Goal: Task Accomplishment & Management: Manage account settings

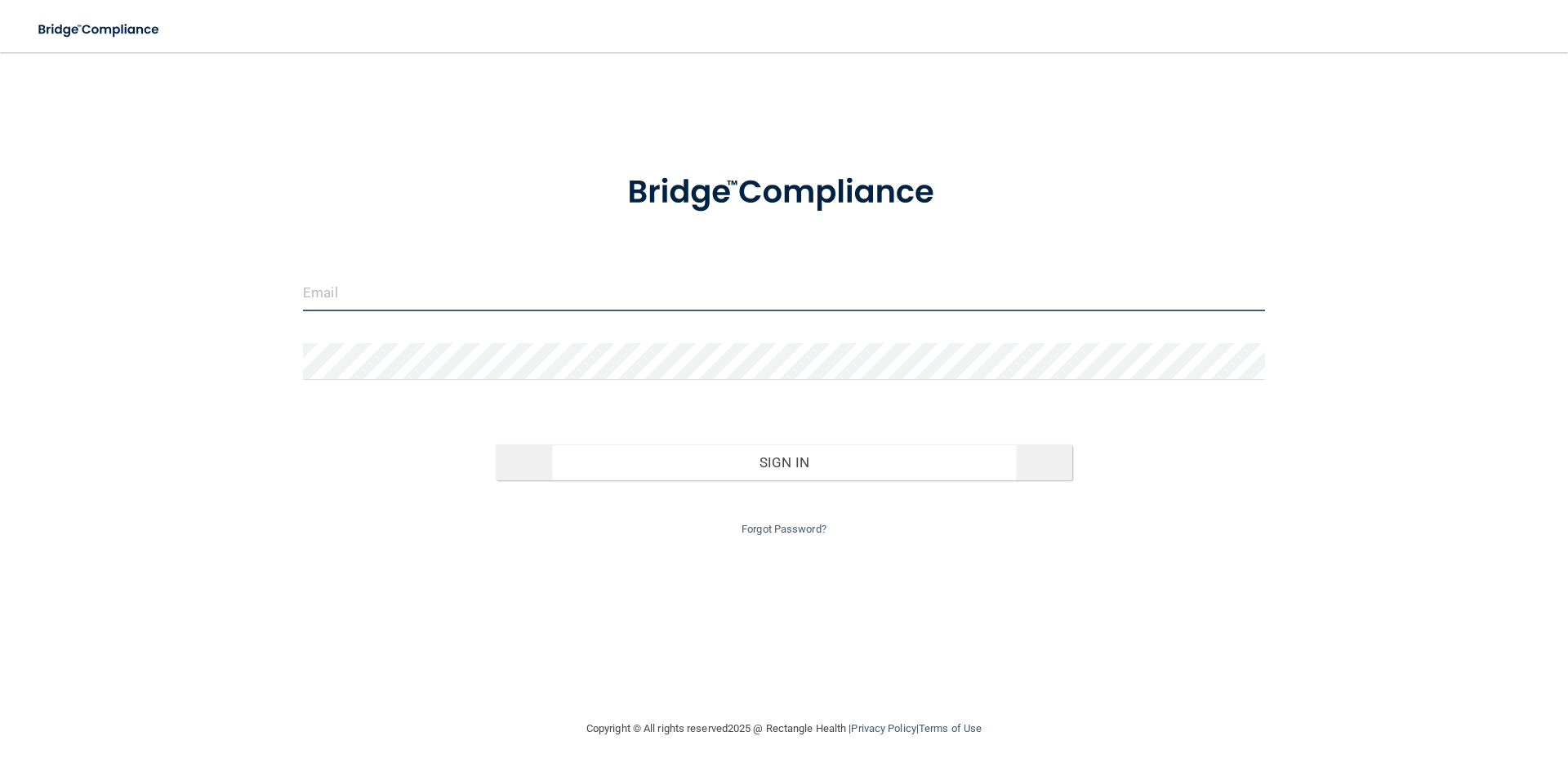
type input "[EMAIL_ADDRESS][DOMAIN_NAME]"
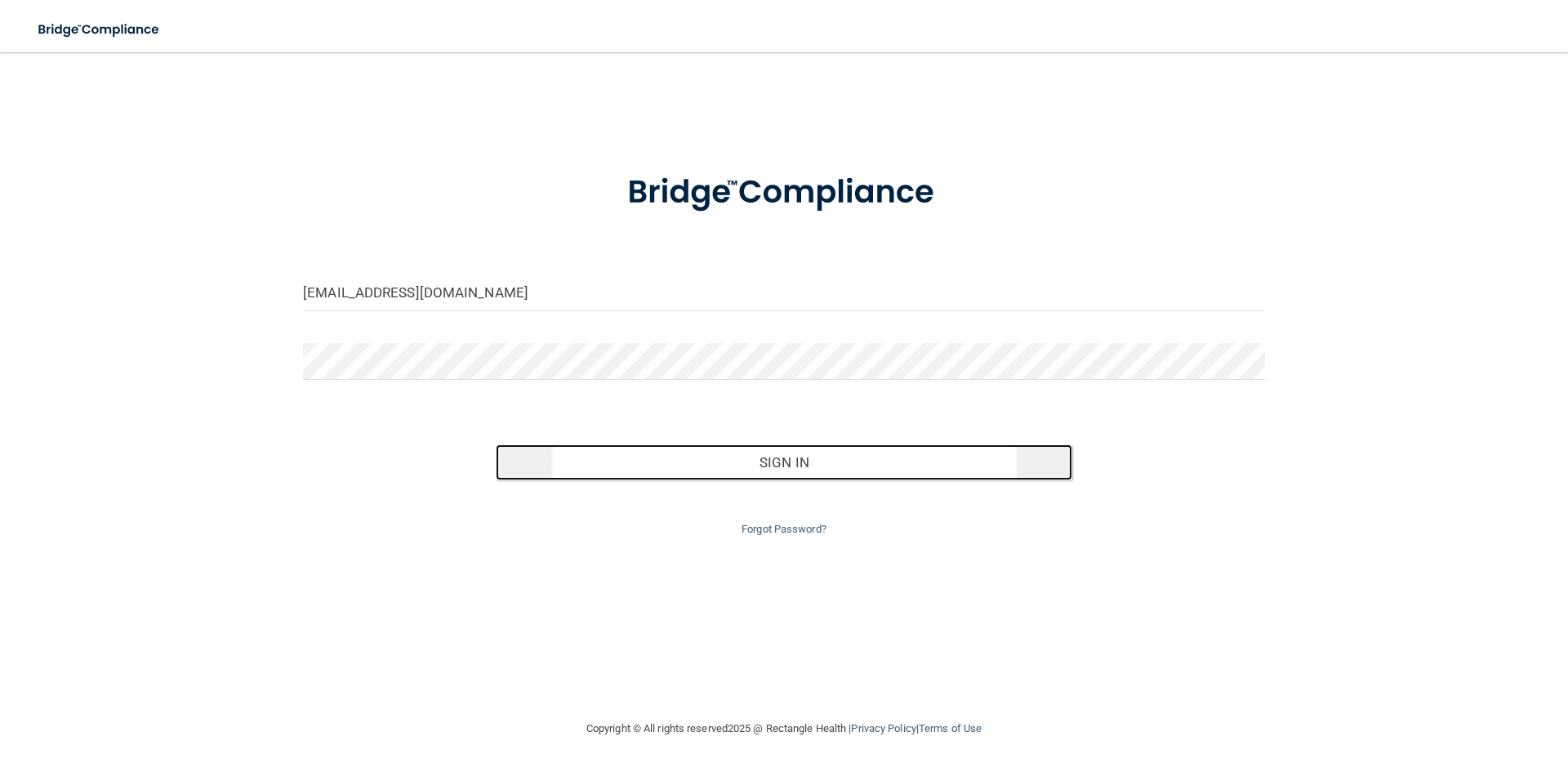
click at [829, 464] on button "Sign In" at bounding box center [784, 462] width 578 height 36
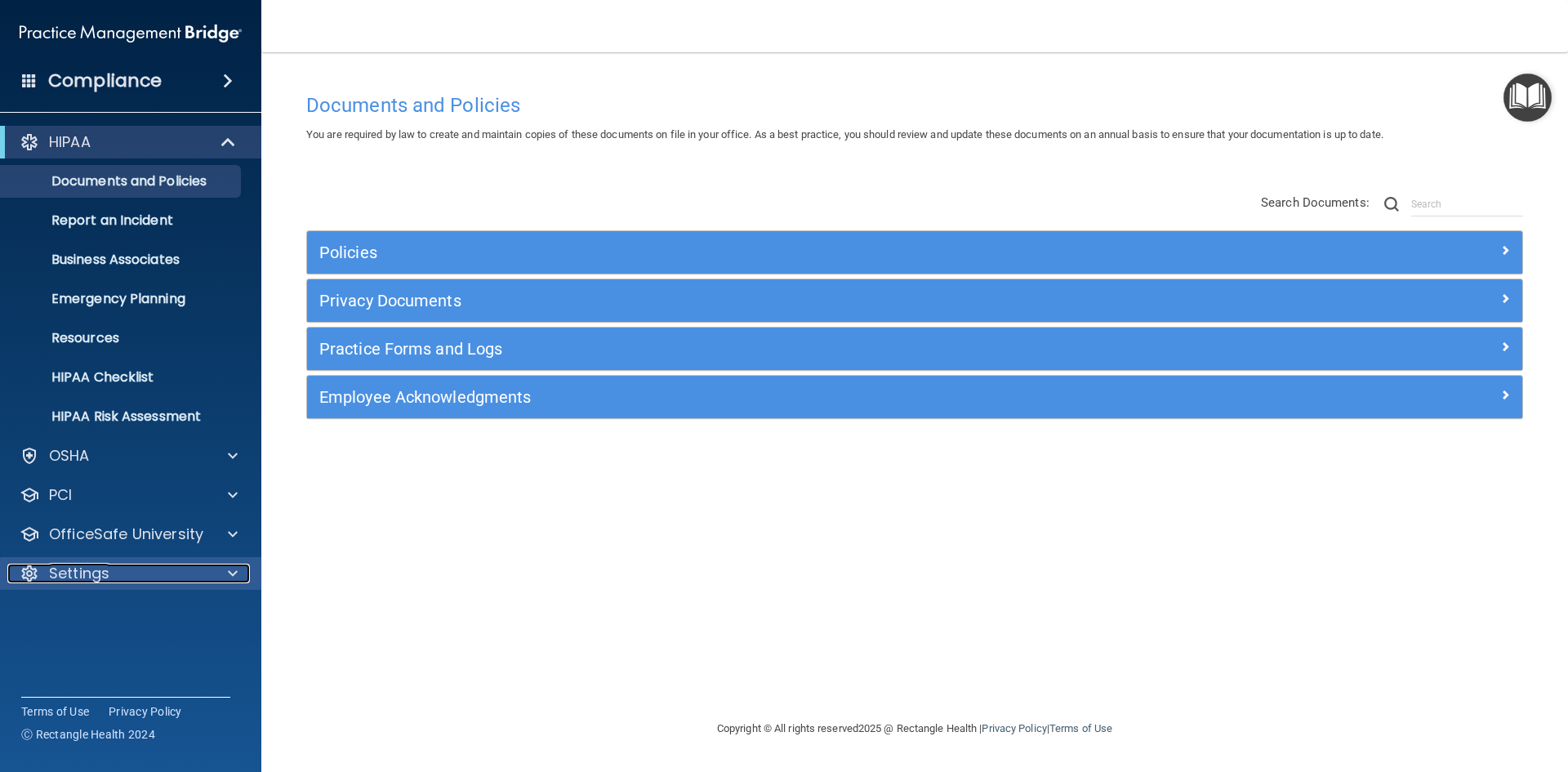
click at [92, 579] on p "Settings" at bounding box center [79, 573] width 61 height 19
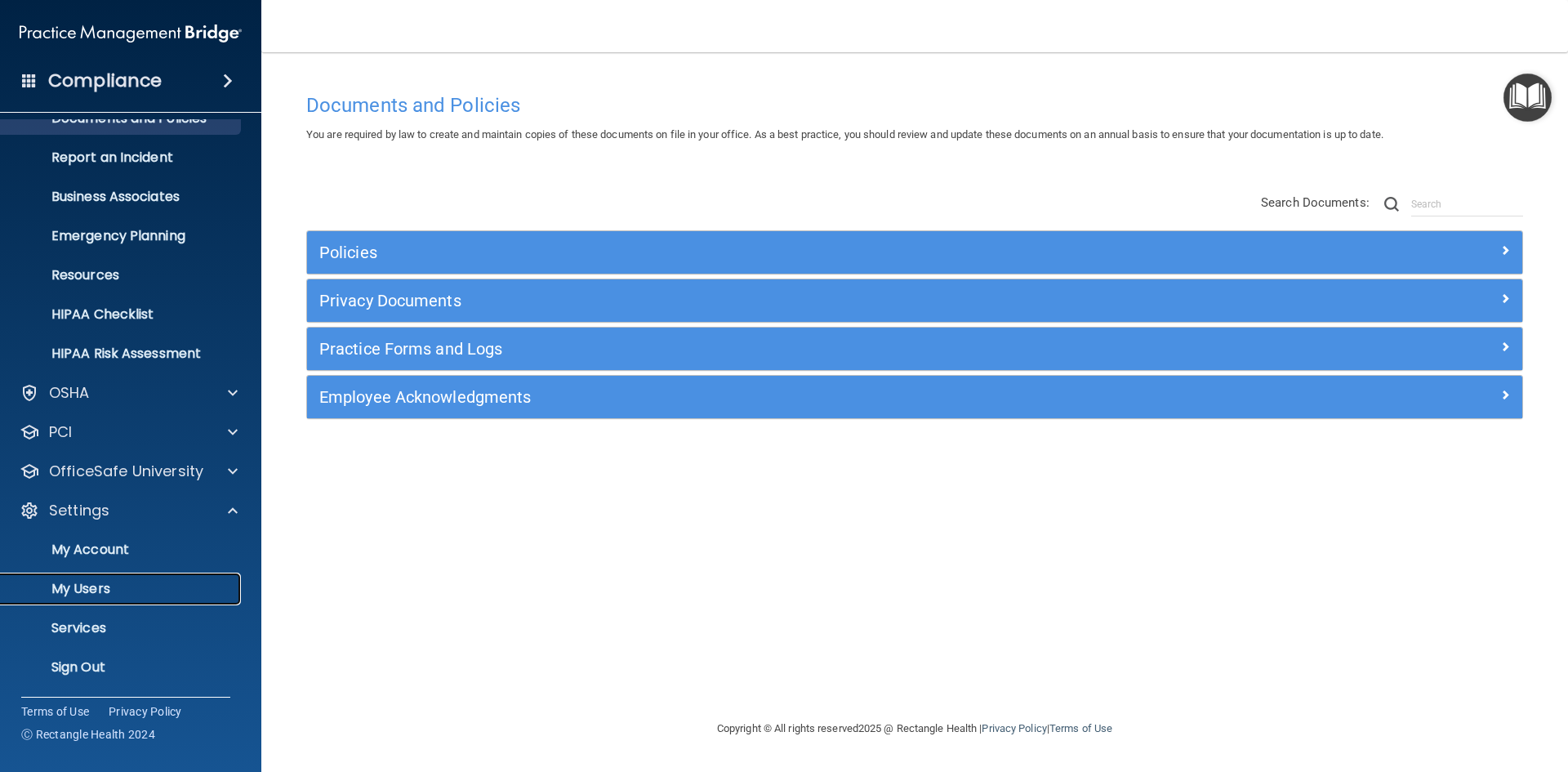
click at [137, 585] on p "My Users" at bounding box center [123, 589] width 223 height 17
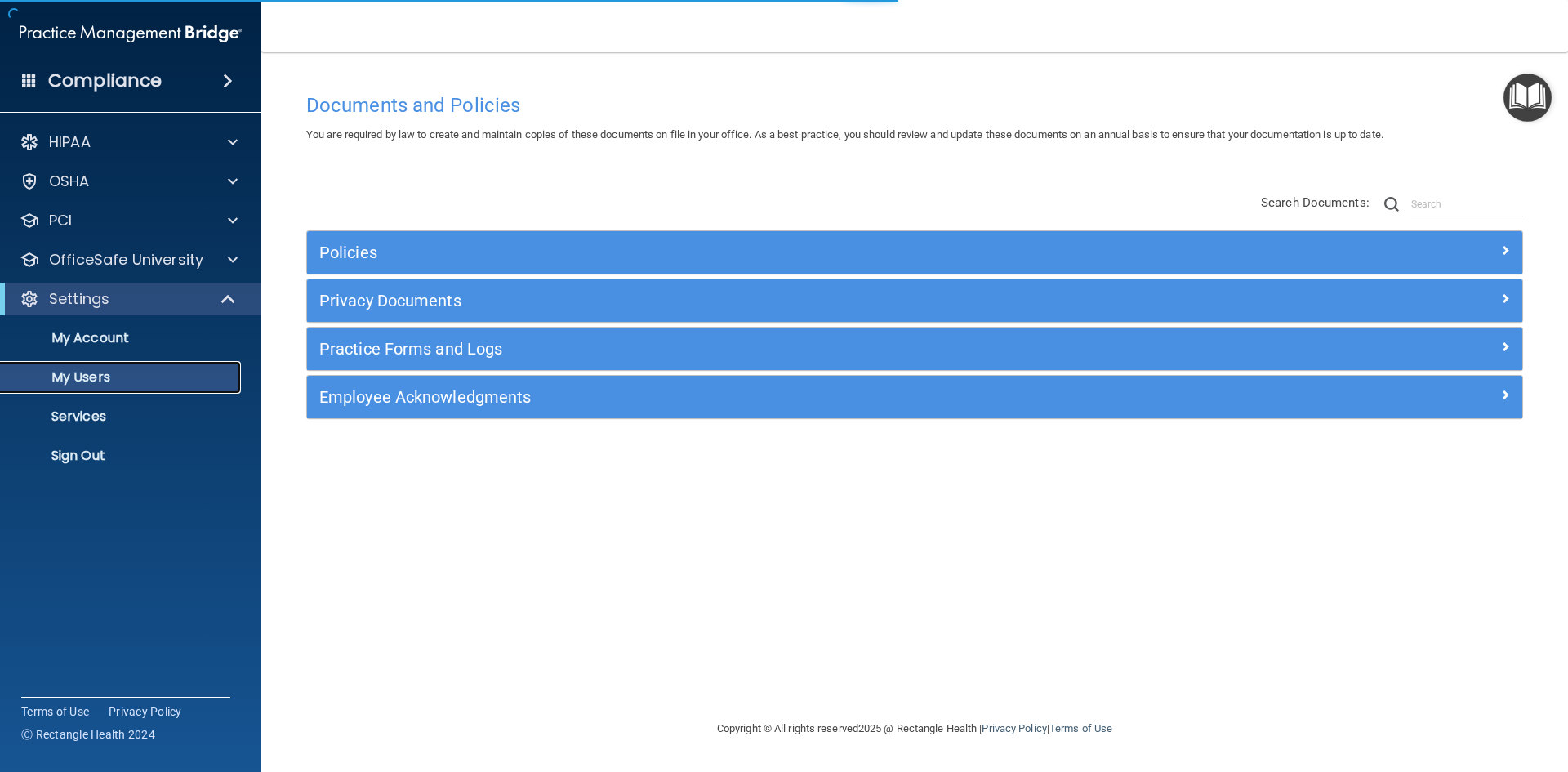
select select "20"
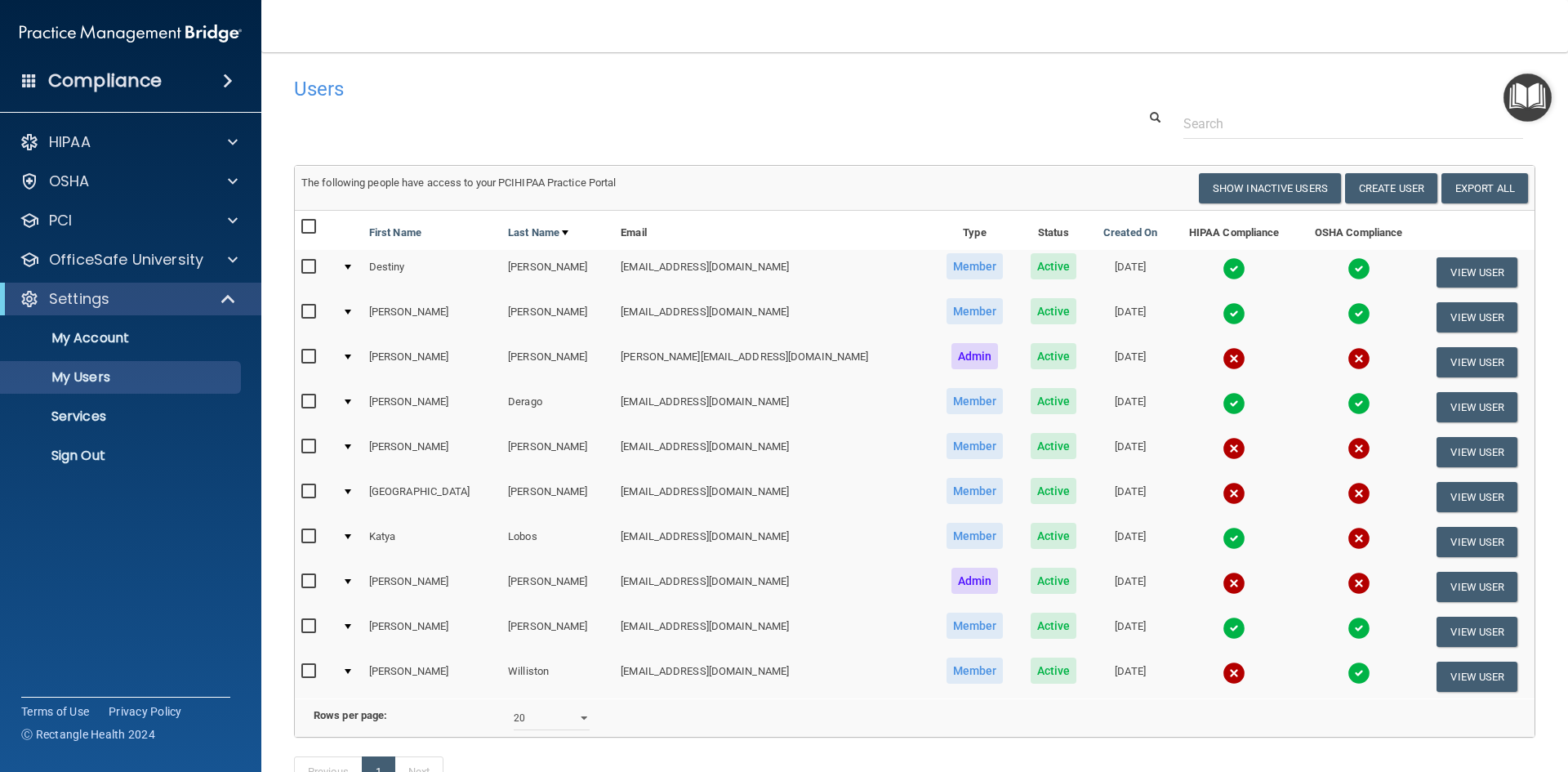
click at [351, 264] on div at bounding box center [347, 266] width 6 height 5
click at [351, 266] on div at bounding box center [347, 266] width 6 height 5
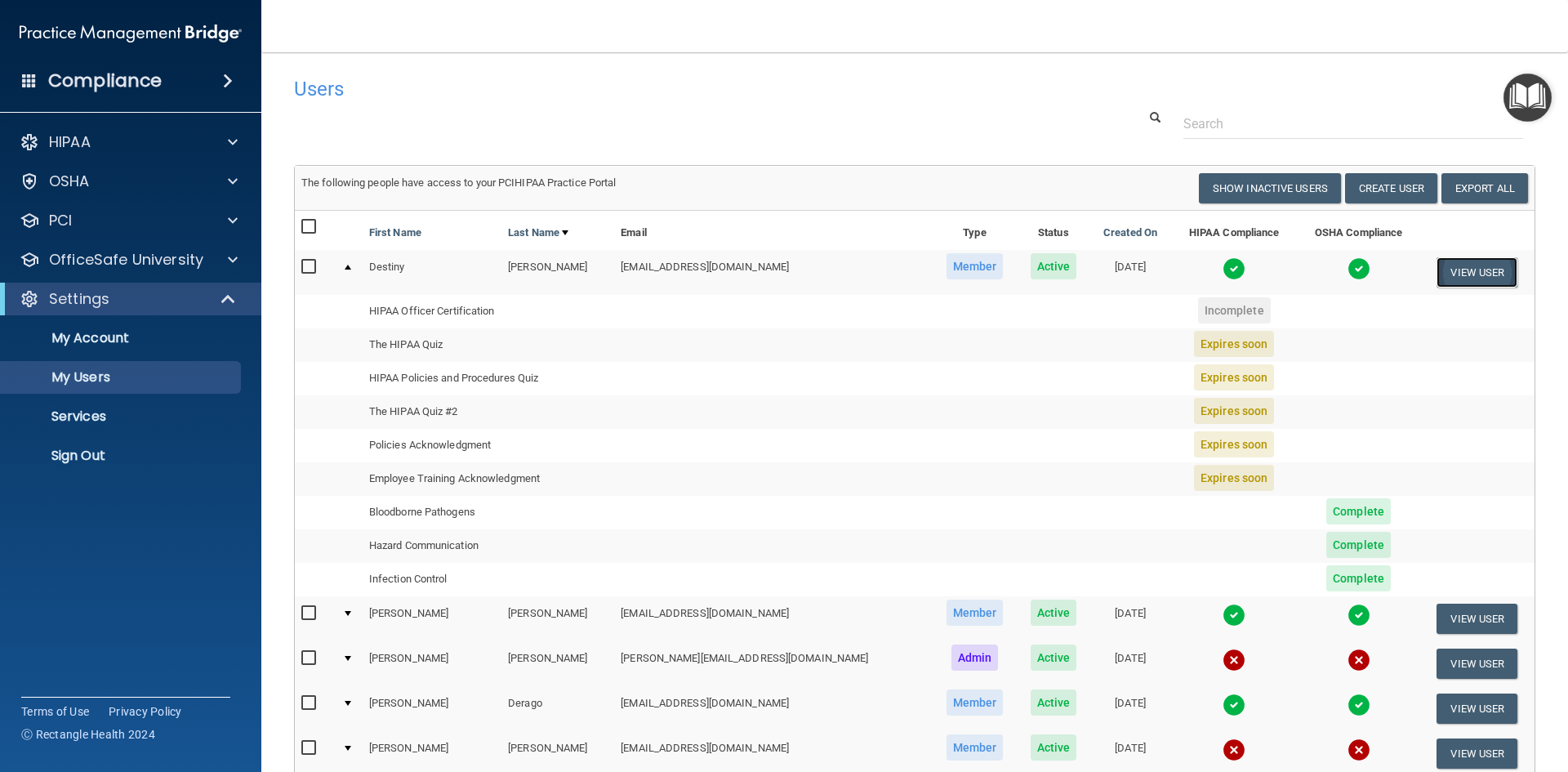
click at [1473, 273] on button "View User" at bounding box center [1478, 272] width 81 height 30
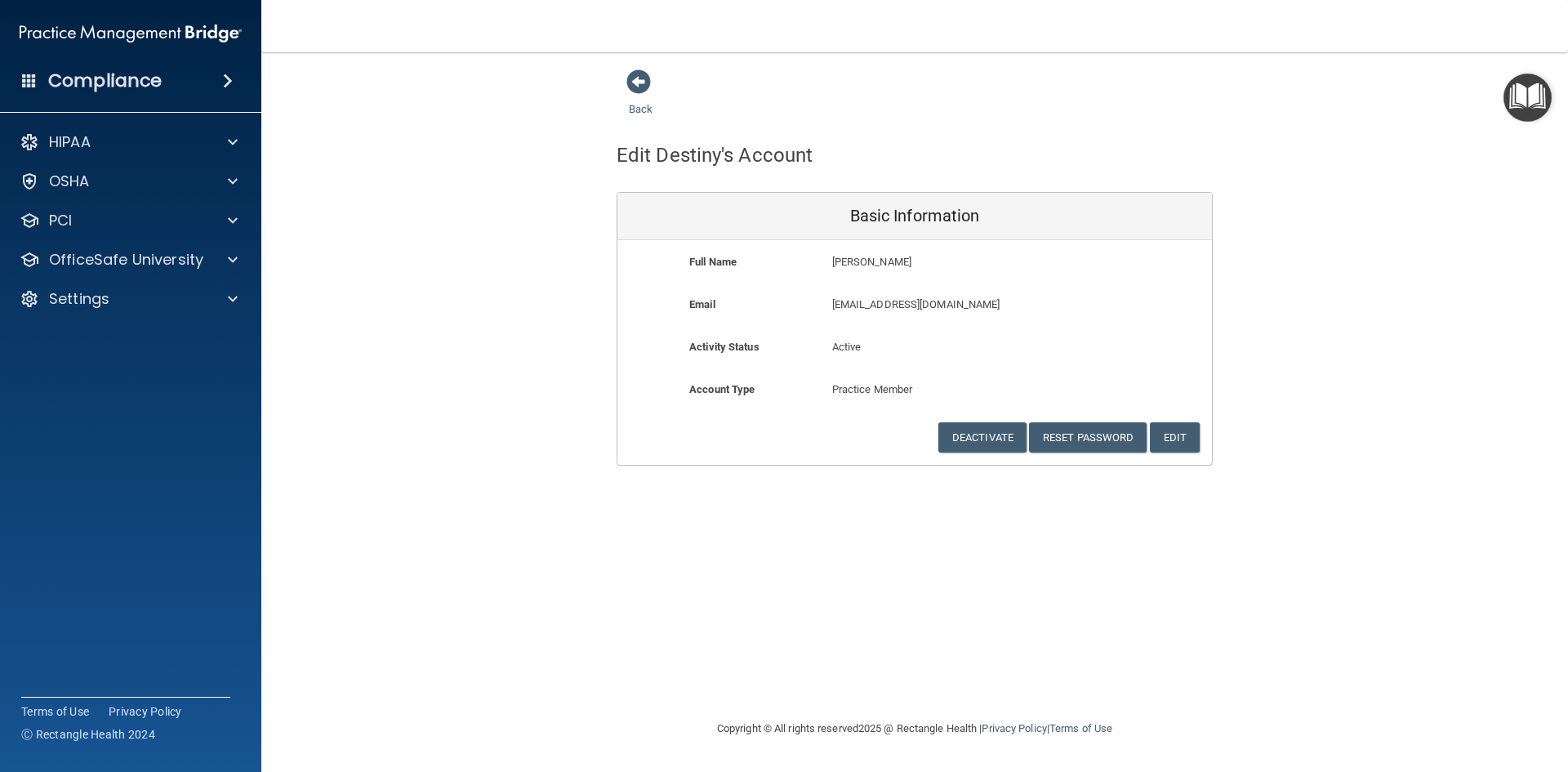
click at [119, 91] on h4 "Compliance" at bounding box center [104, 80] width 113 height 23
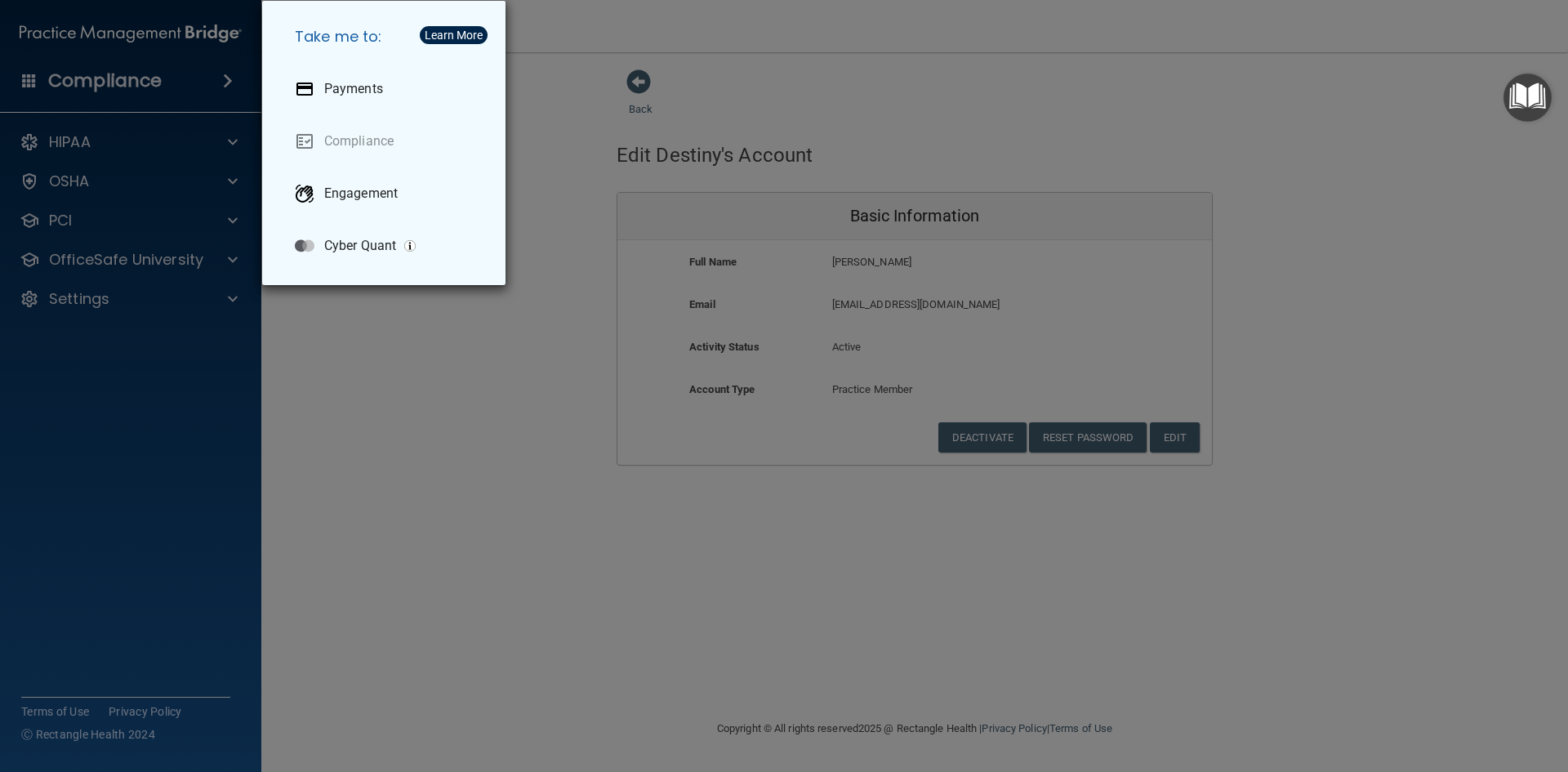
click at [88, 185] on div "Take me to: Payments Compliance Engagement Cyber Quant" at bounding box center [784, 386] width 1568 height 772
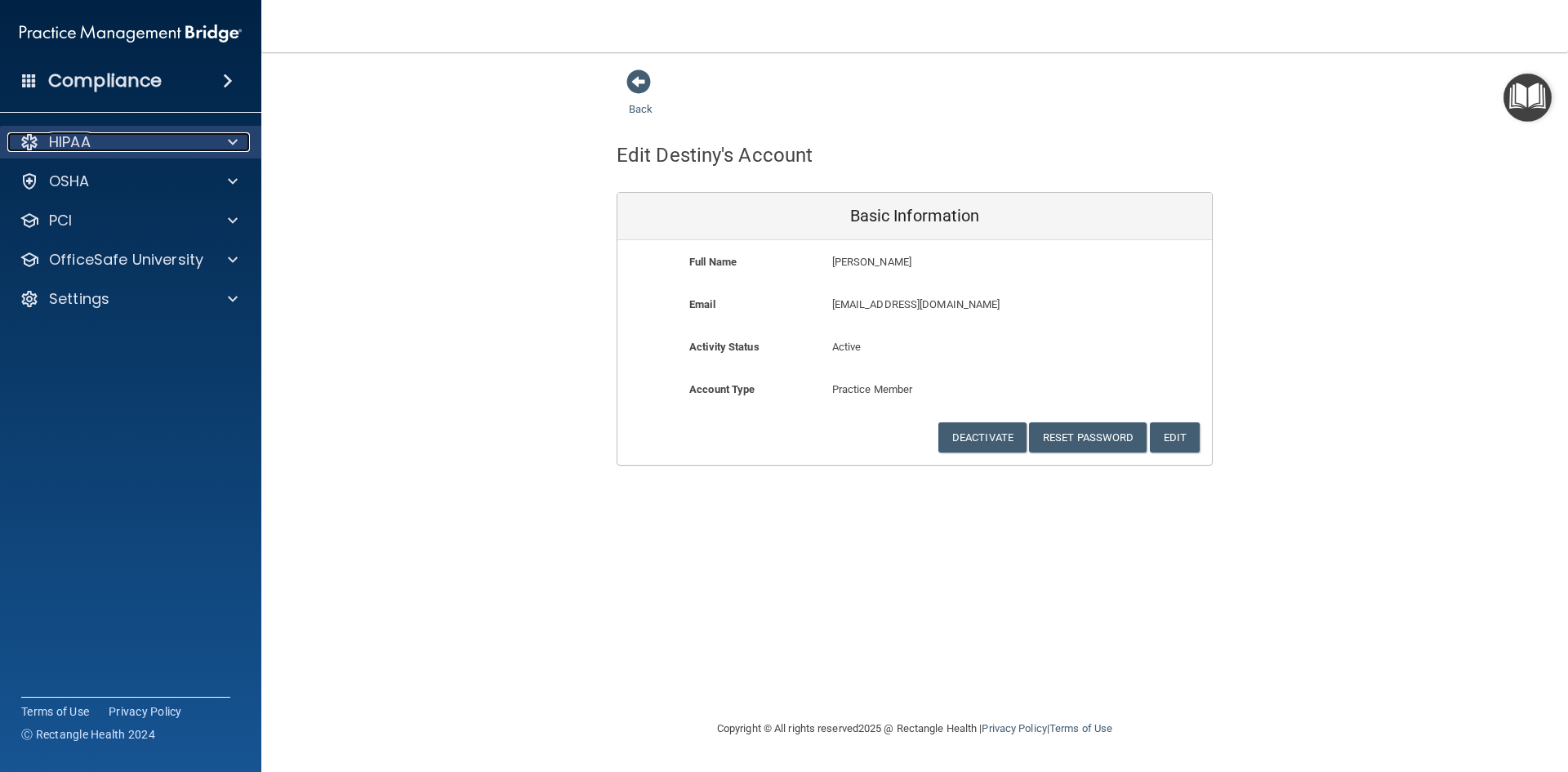
click at [114, 145] on div "HIPAA" at bounding box center [109, 142] width 203 height 19
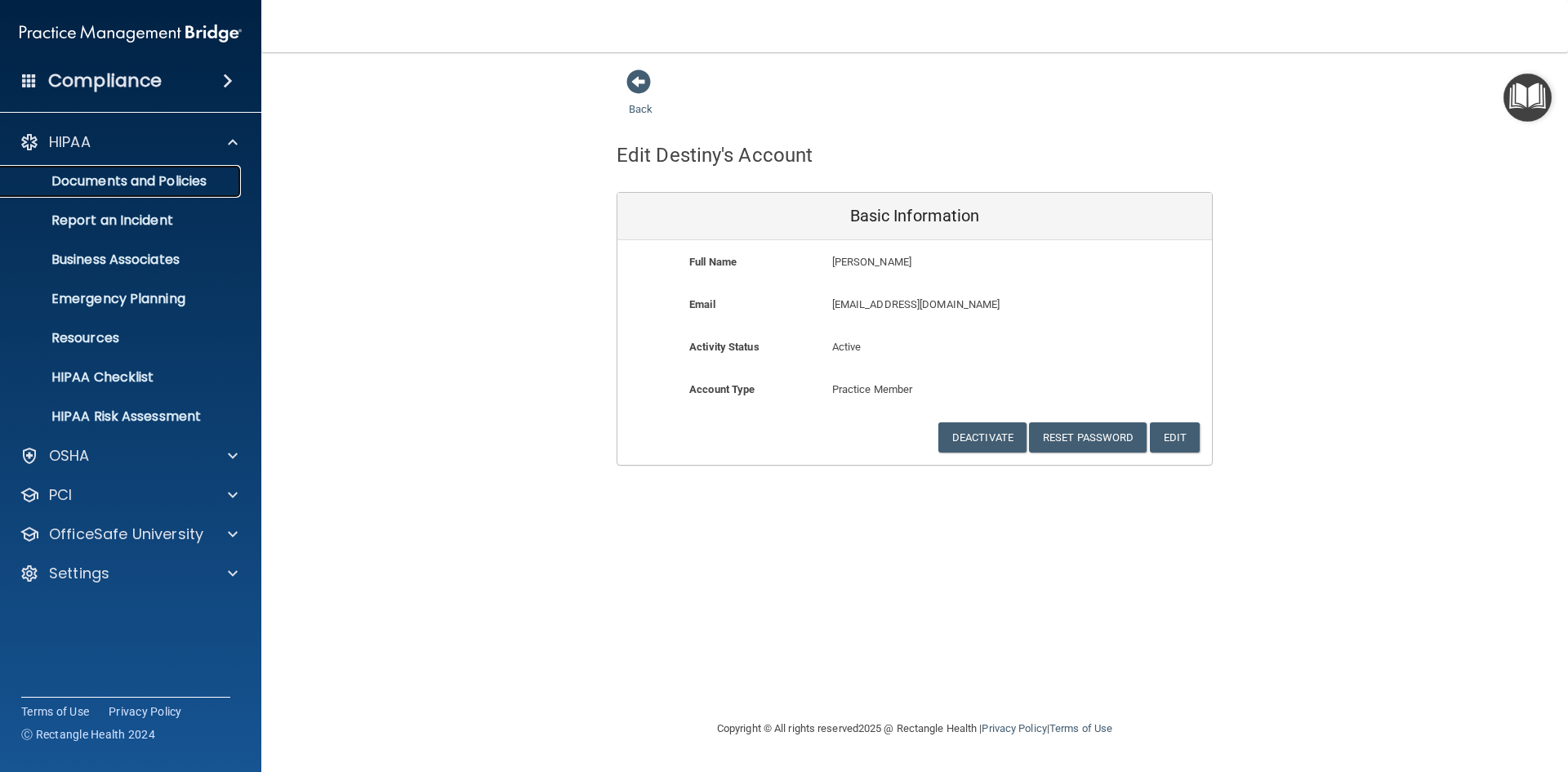
click at [144, 183] on p "Documents and Policies" at bounding box center [123, 181] width 223 height 17
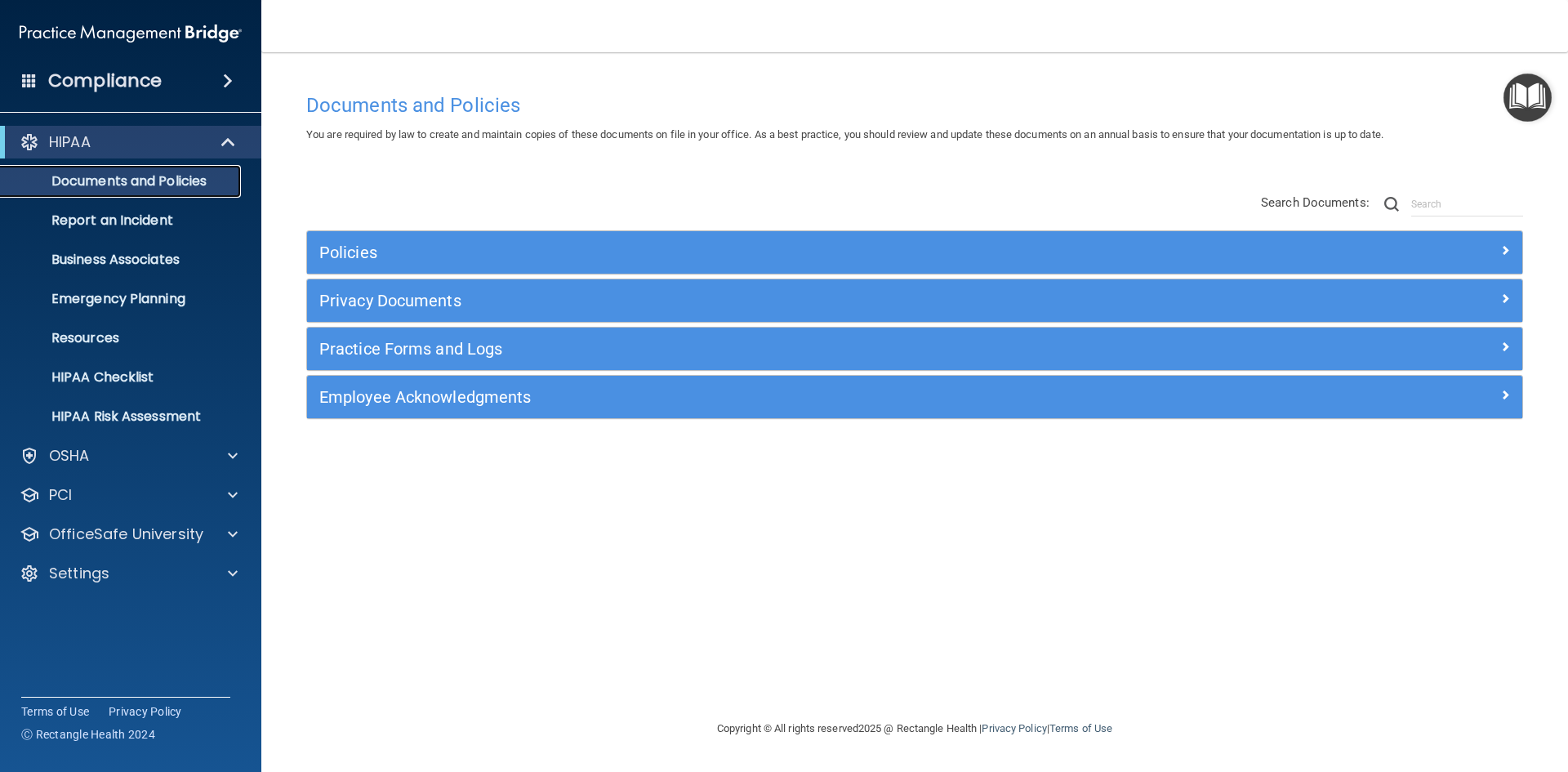
click at [125, 221] on p "Report an Incident" at bounding box center [123, 221] width 223 height 17
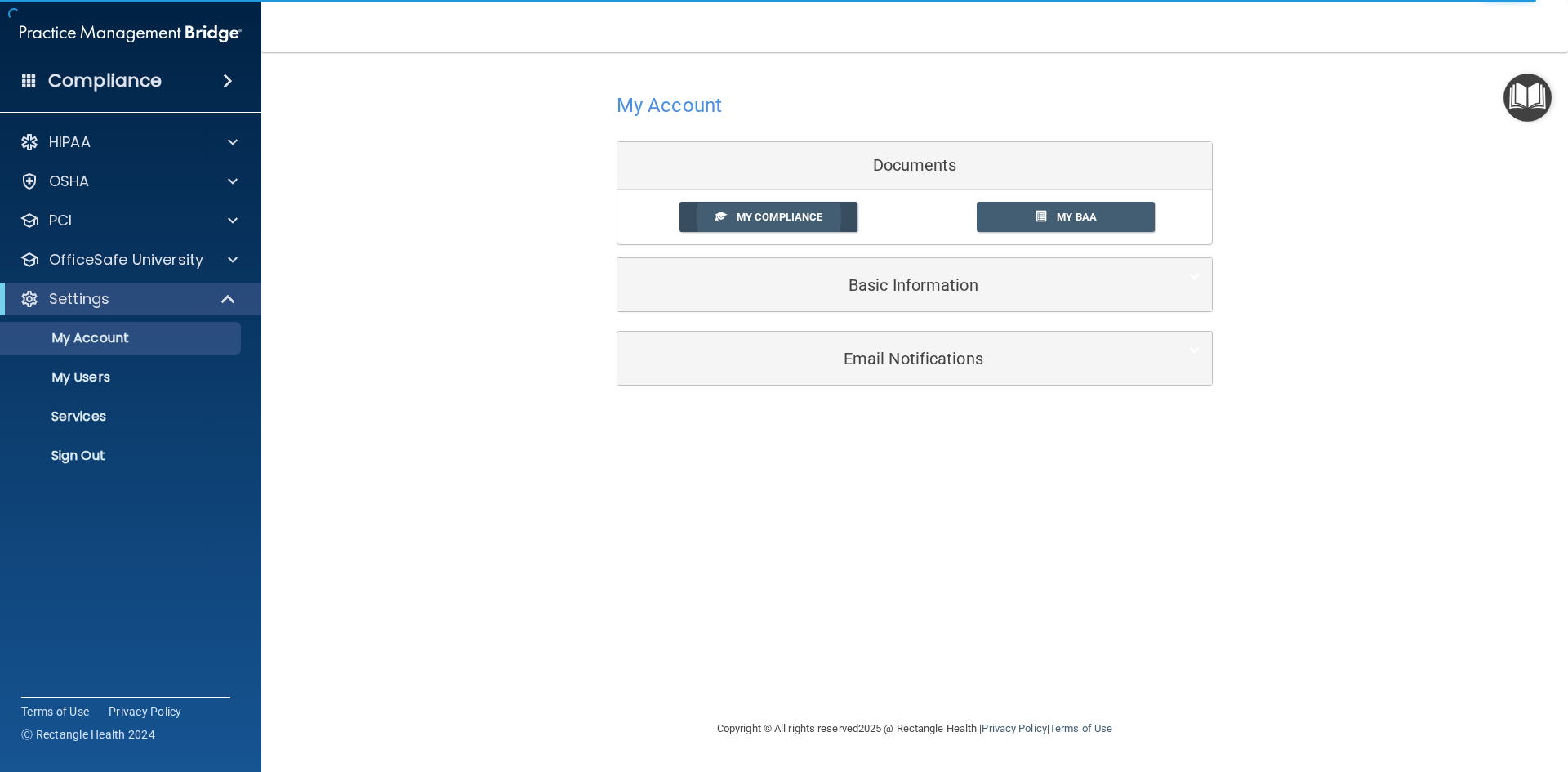
click at [748, 214] on span "My Compliance" at bounding box center [779, 216] width 86 height 12
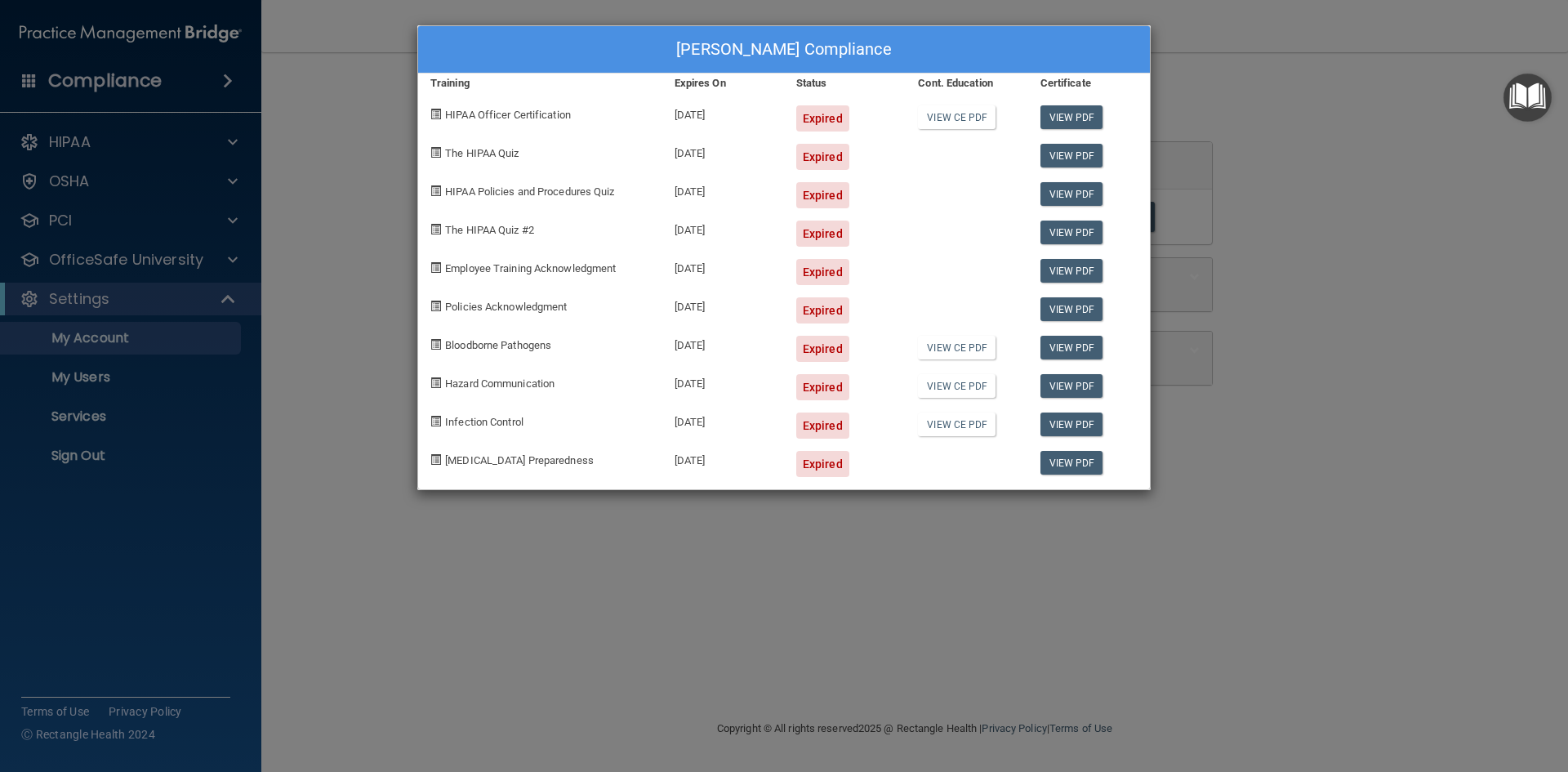
click at [1192, 70] on div "[PERSON_NAME] Compliance Training Expires On Status Cont. Education Certificate…" at bounding box center [784, 386] width 1568 height 772
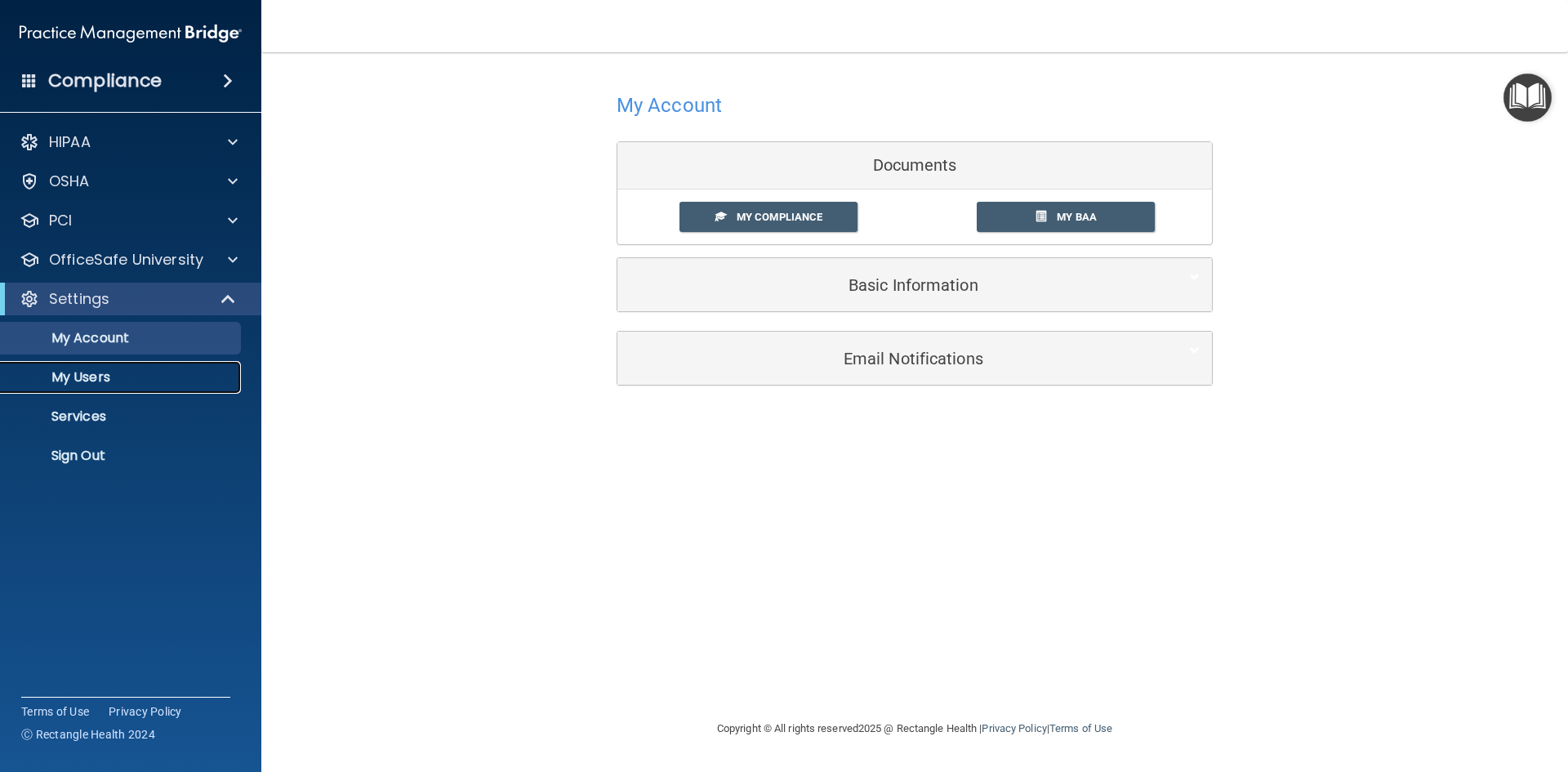
click at [124, 384] on p "My Users" at bounding box center [123, 378] width 223 height 17
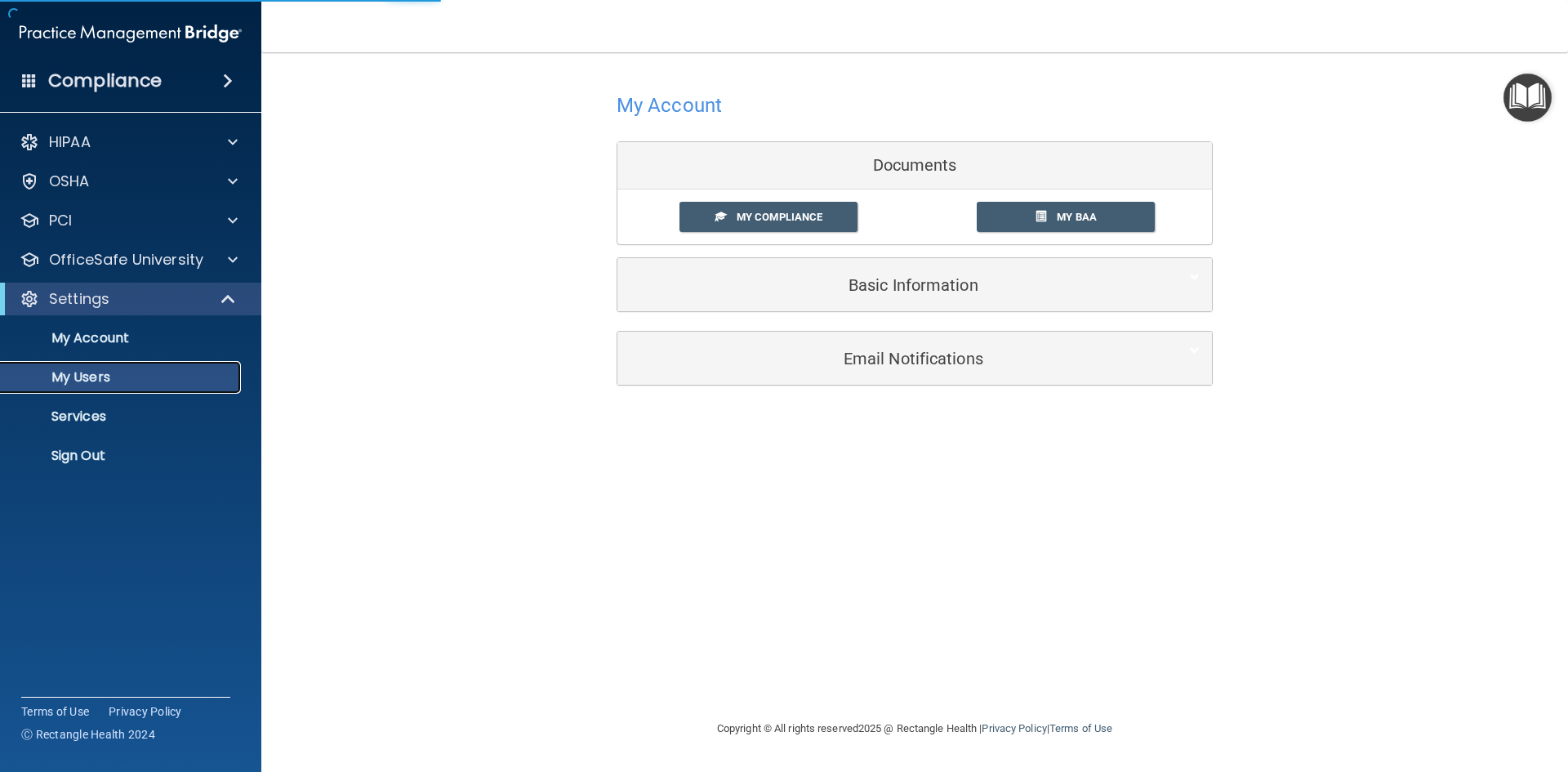
select select "20"
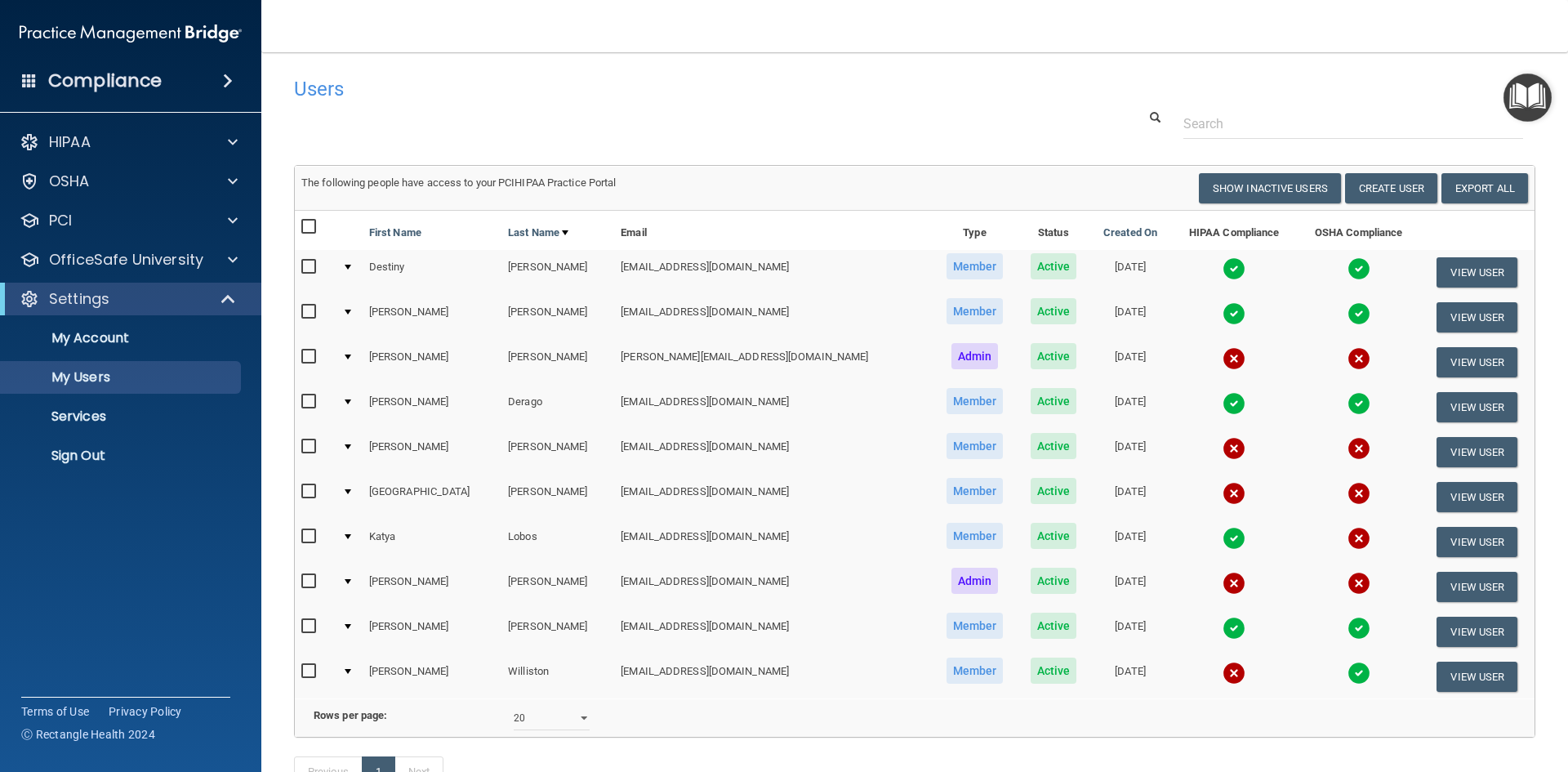
click at [351, 268] on div at bounding box center [347, 266] width 6 height 5
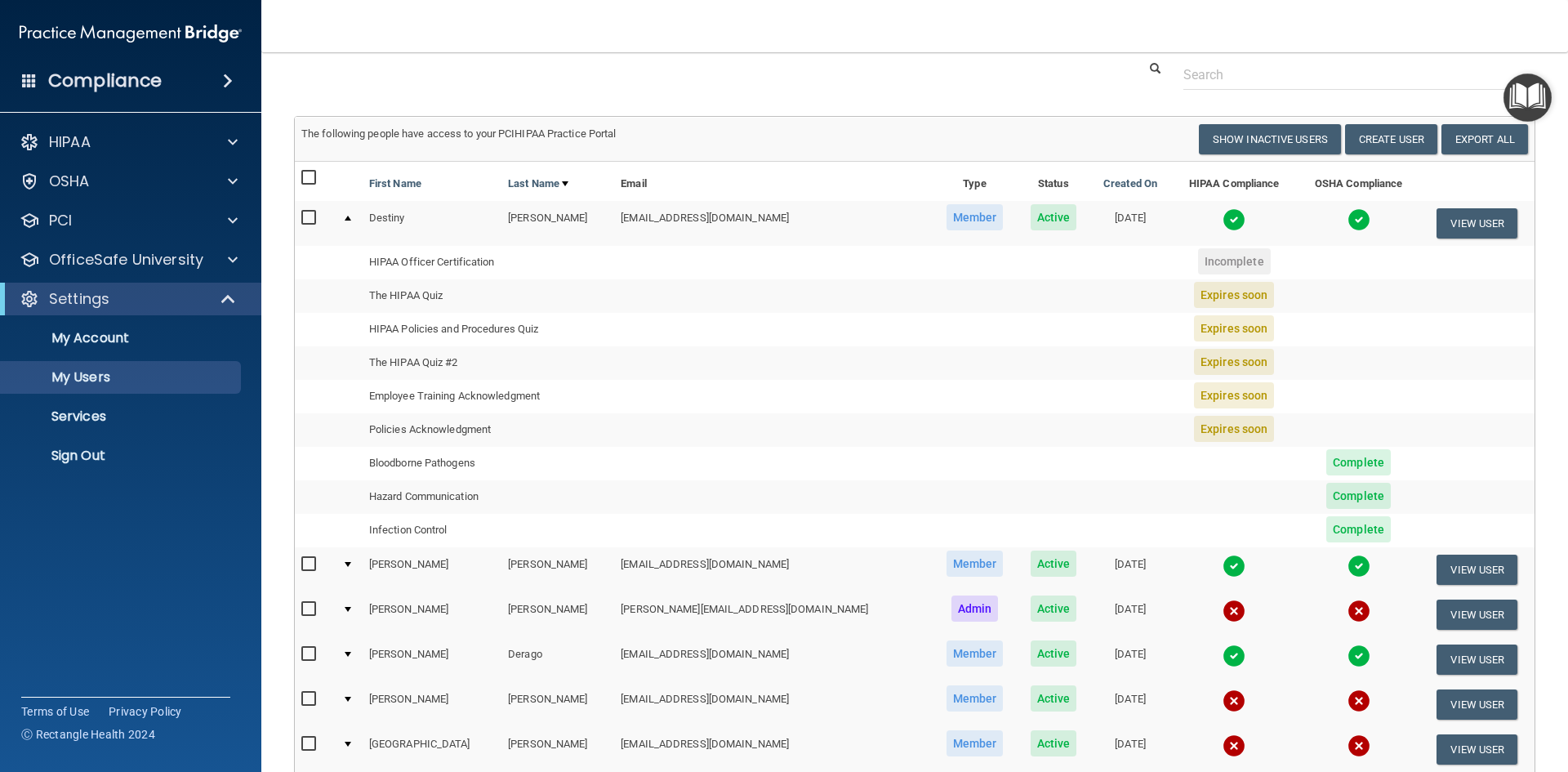
scroll to position [163, 0]
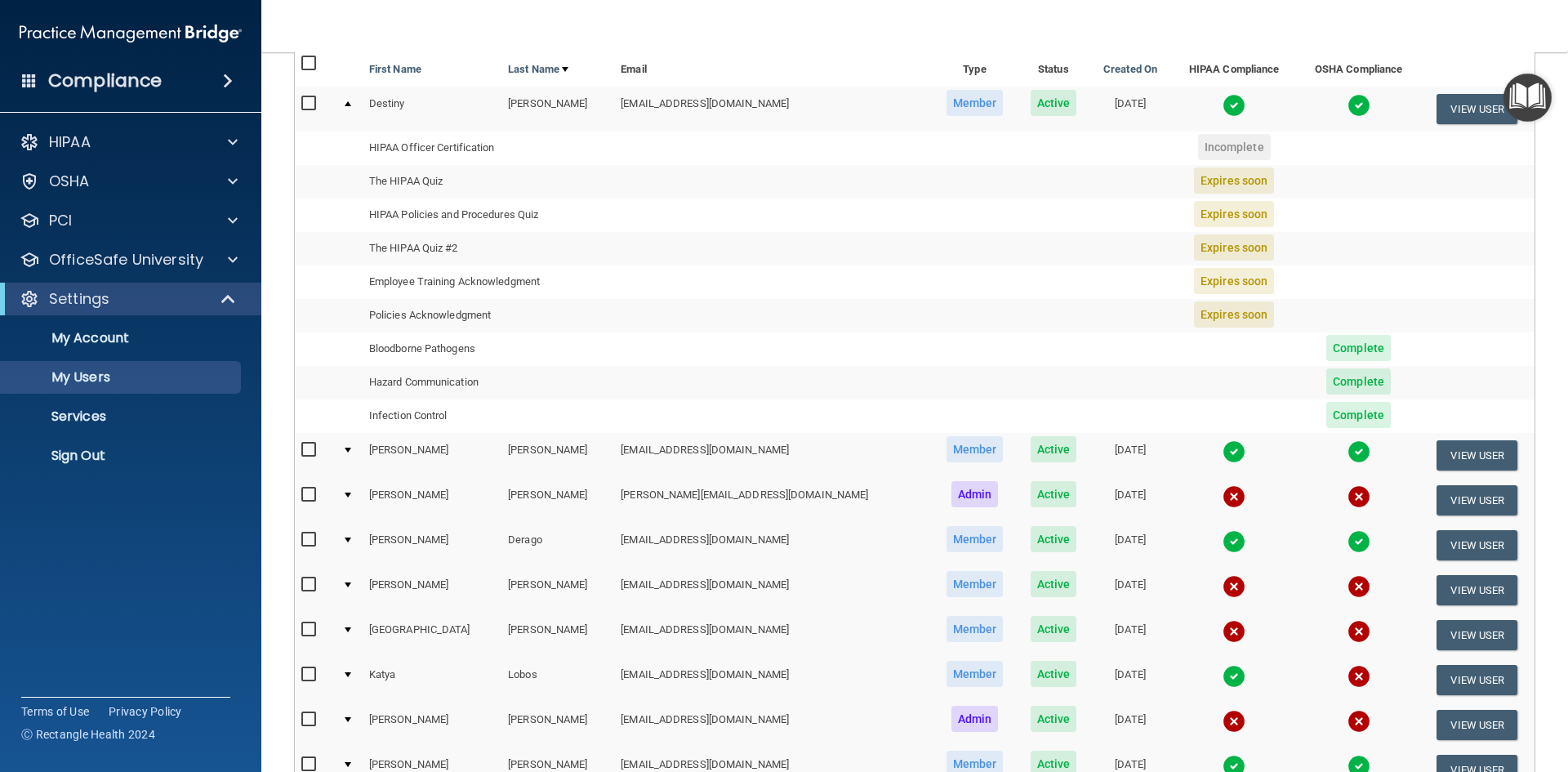
click at [1171, 232] on td "Expires soon" at bounding box center [1234, 249] width 126 height 33
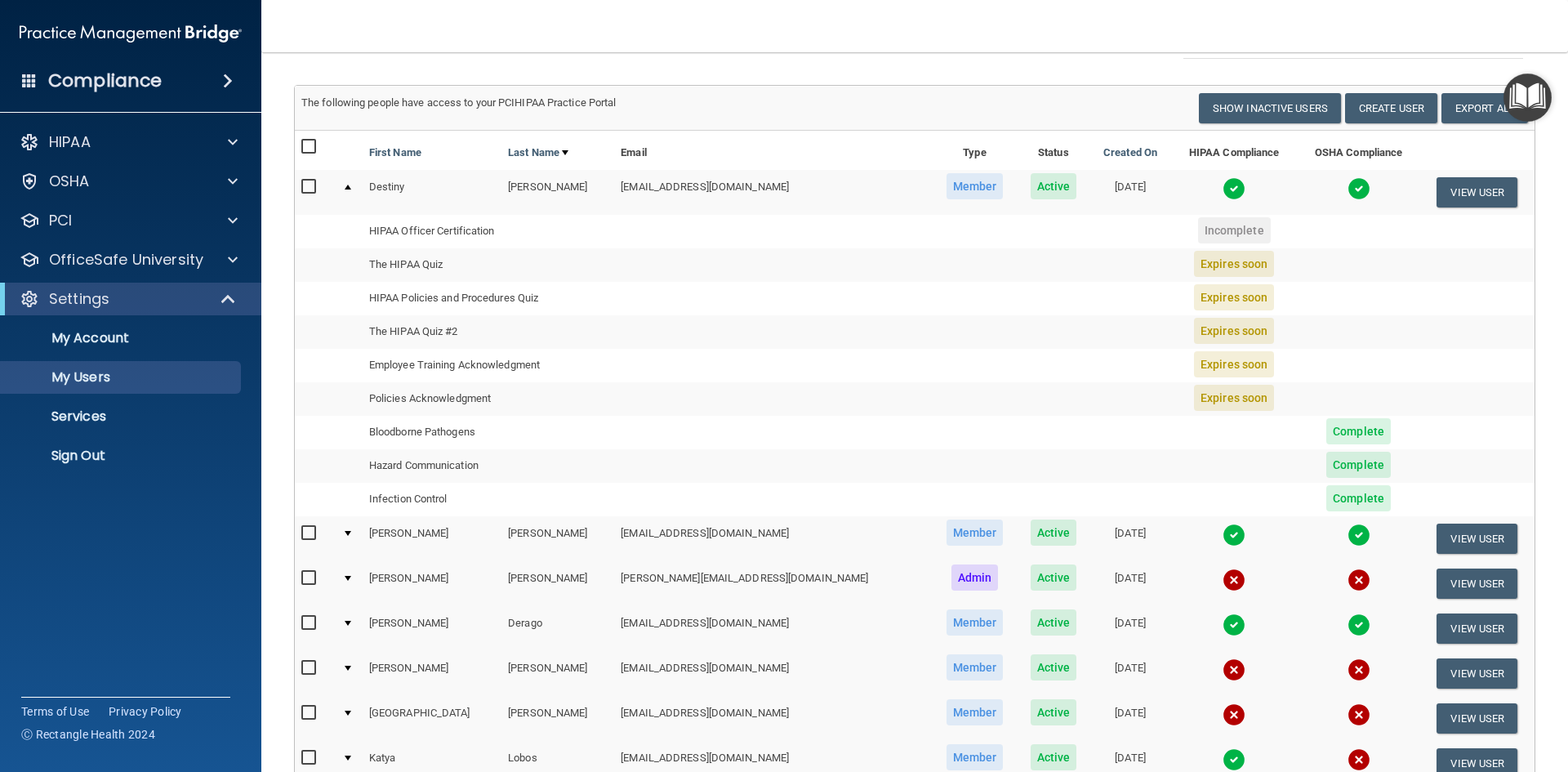
scroll to position [0, 0]
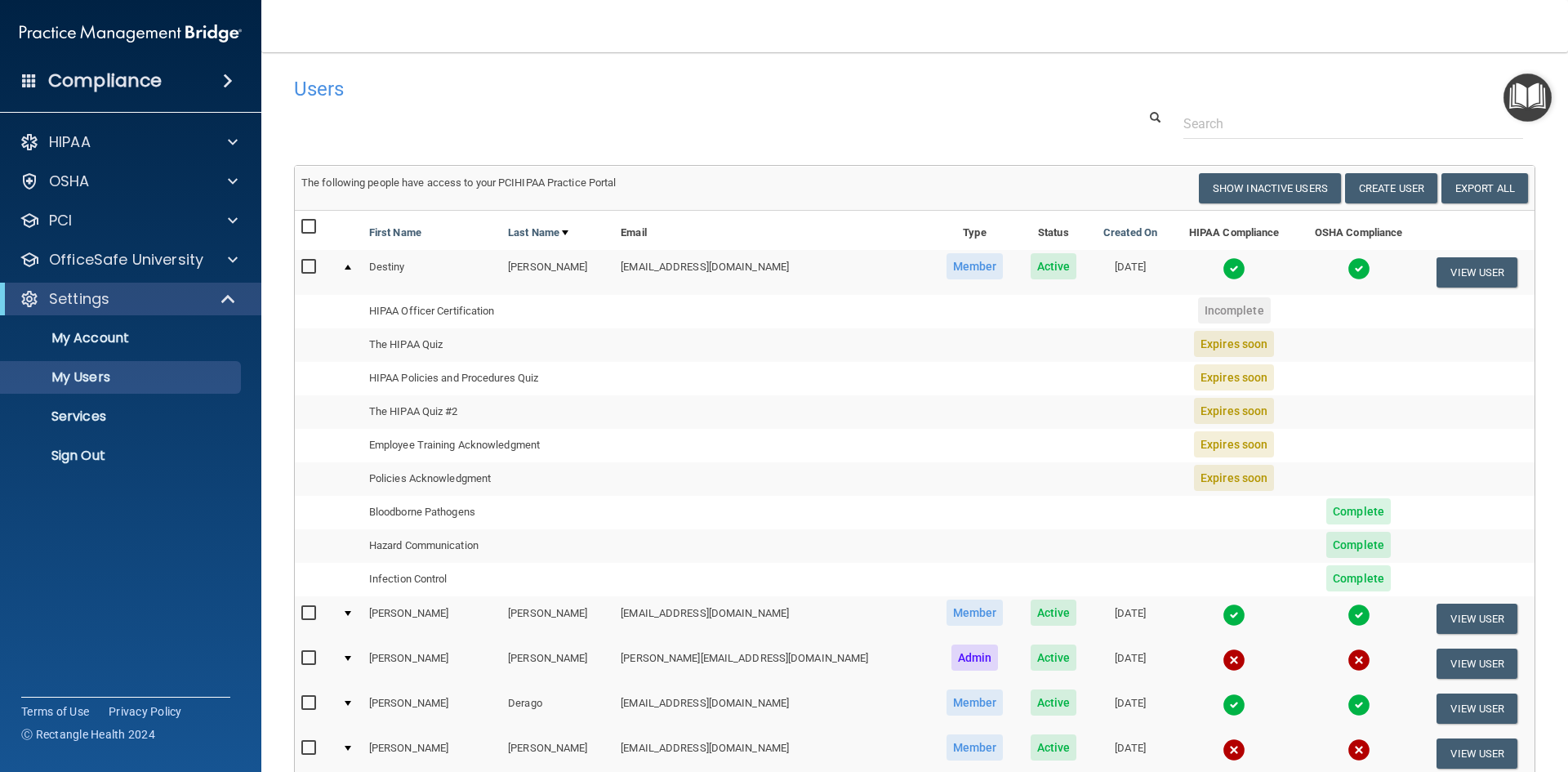
click at [1517, 89] on img "Open Resource Center" at bounding box center [1527, 98] width 48 height 48
click at [1525, 99] on img "Open Resource Center" at bounding box center [1527, 98] width 48 height 48
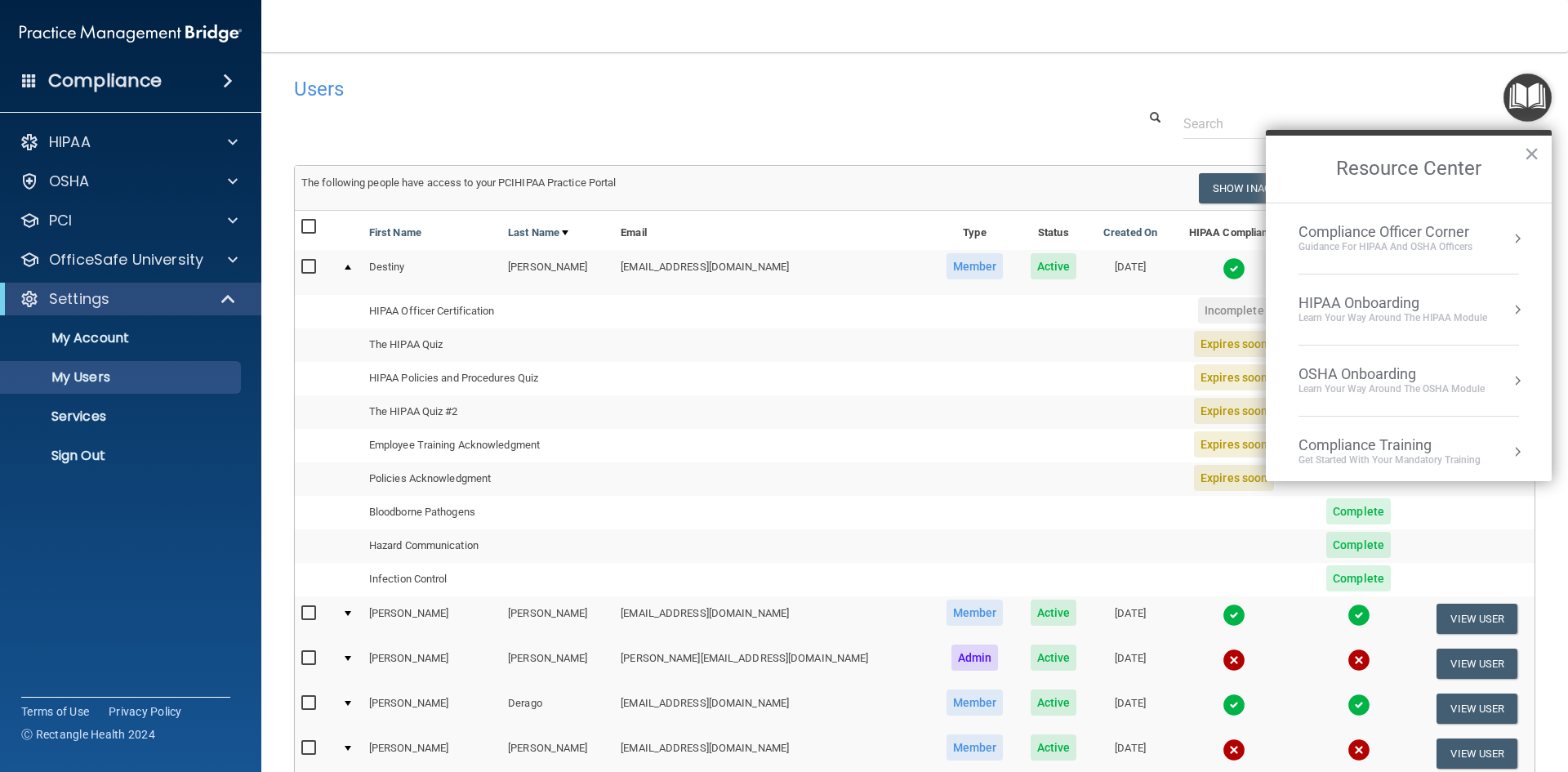
click at [1143, 32] on nav "Toggle navigation [PERSON_NAME] [EMAIL_ADDRESS][DOMAIN_NAME] Manage My Enterpri…" at bounding box center [915, 26] width 1307 height 53
click at [194, 533] on accordion "HIPAA Documents and Policies Report an Incident Business Associates Emergency P…" at bounding box center [131, 339] width 263 height 441
click at [109, 219] on div "PCI" at bounding box center [109, 220] width 203 height 19
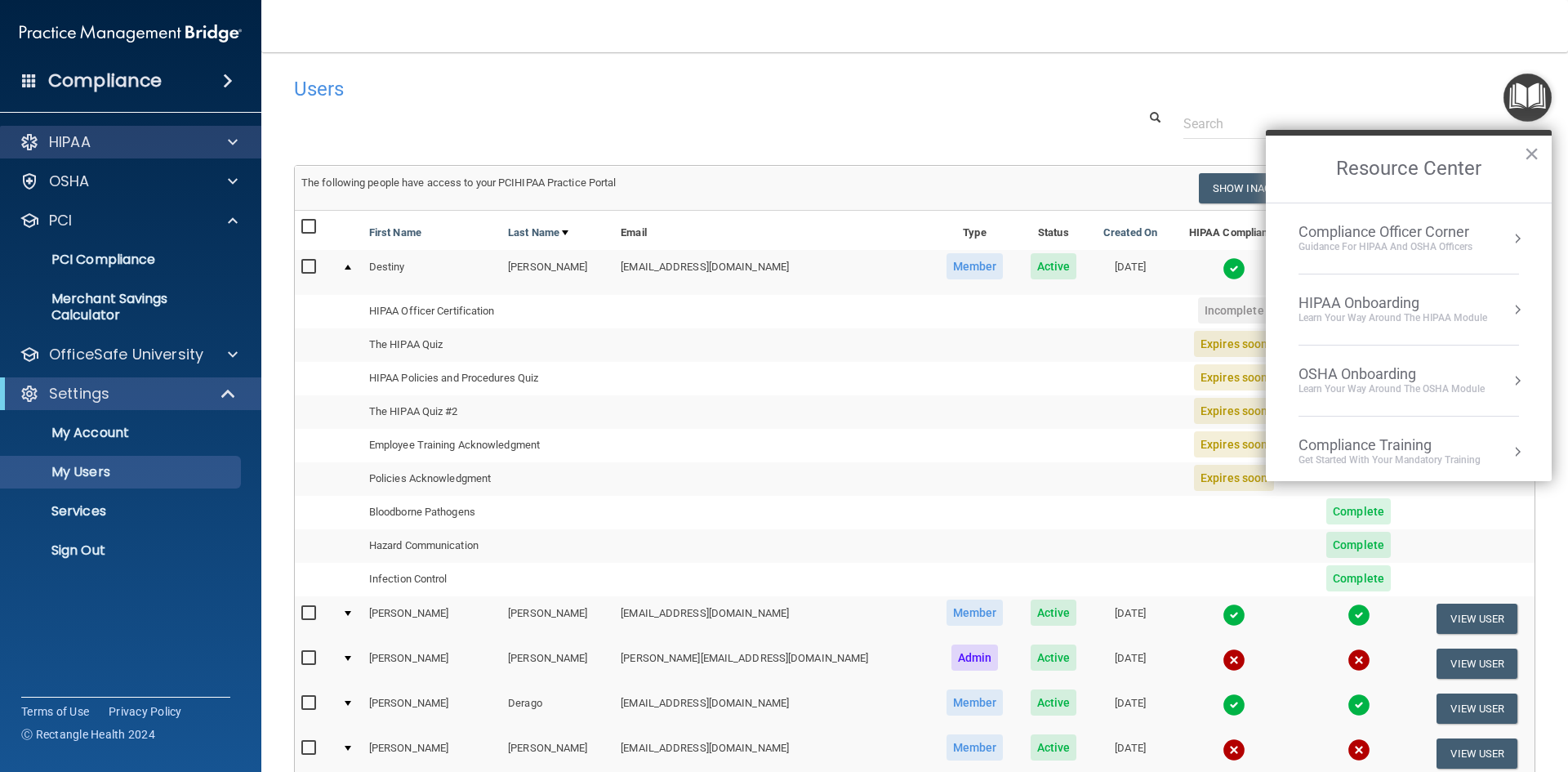
click at [130, 132] on div "HIPAA" at bounding box center [131, 142] width 263 height 32
click at [227, 141] on div at bounding box center [230, 142] width 41 height 19
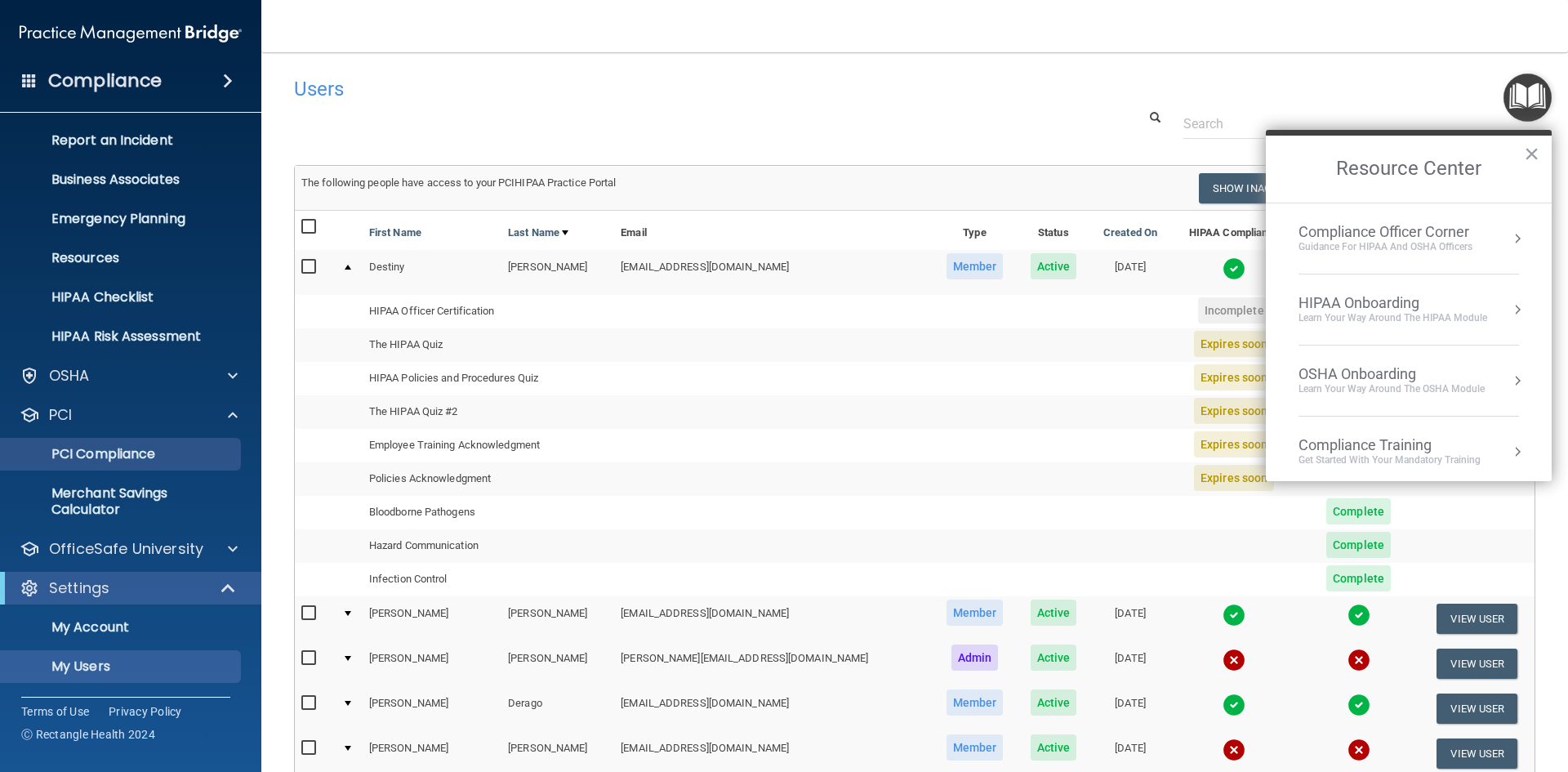
scroll to position [158, 0]
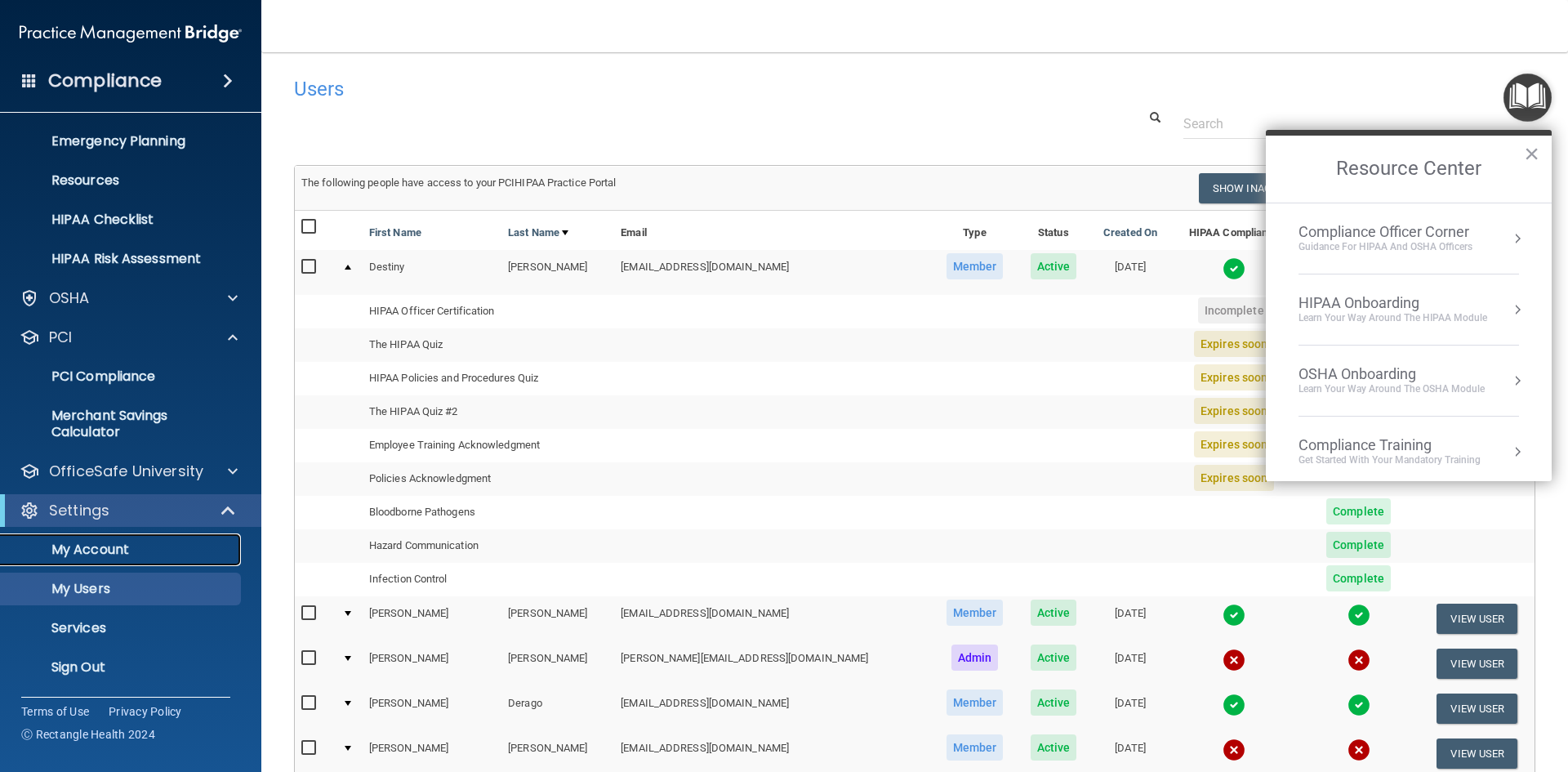
click at [141, 546] on p "My Account" at bounding box center [123, 550] width 223 height 17
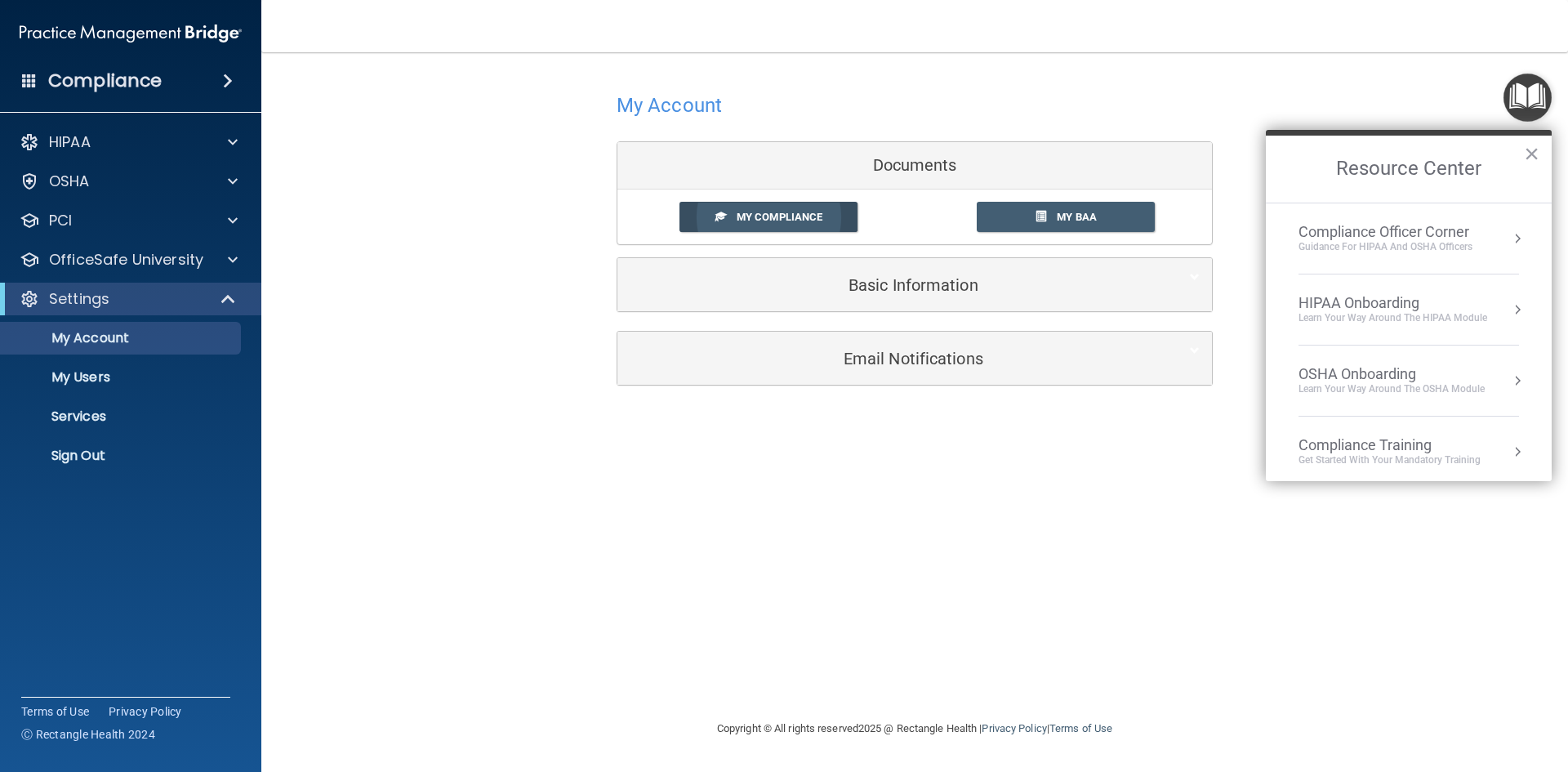
click at [828, 215] on link "My Compliance" at bounding box center [769, 216] width 179 height 30
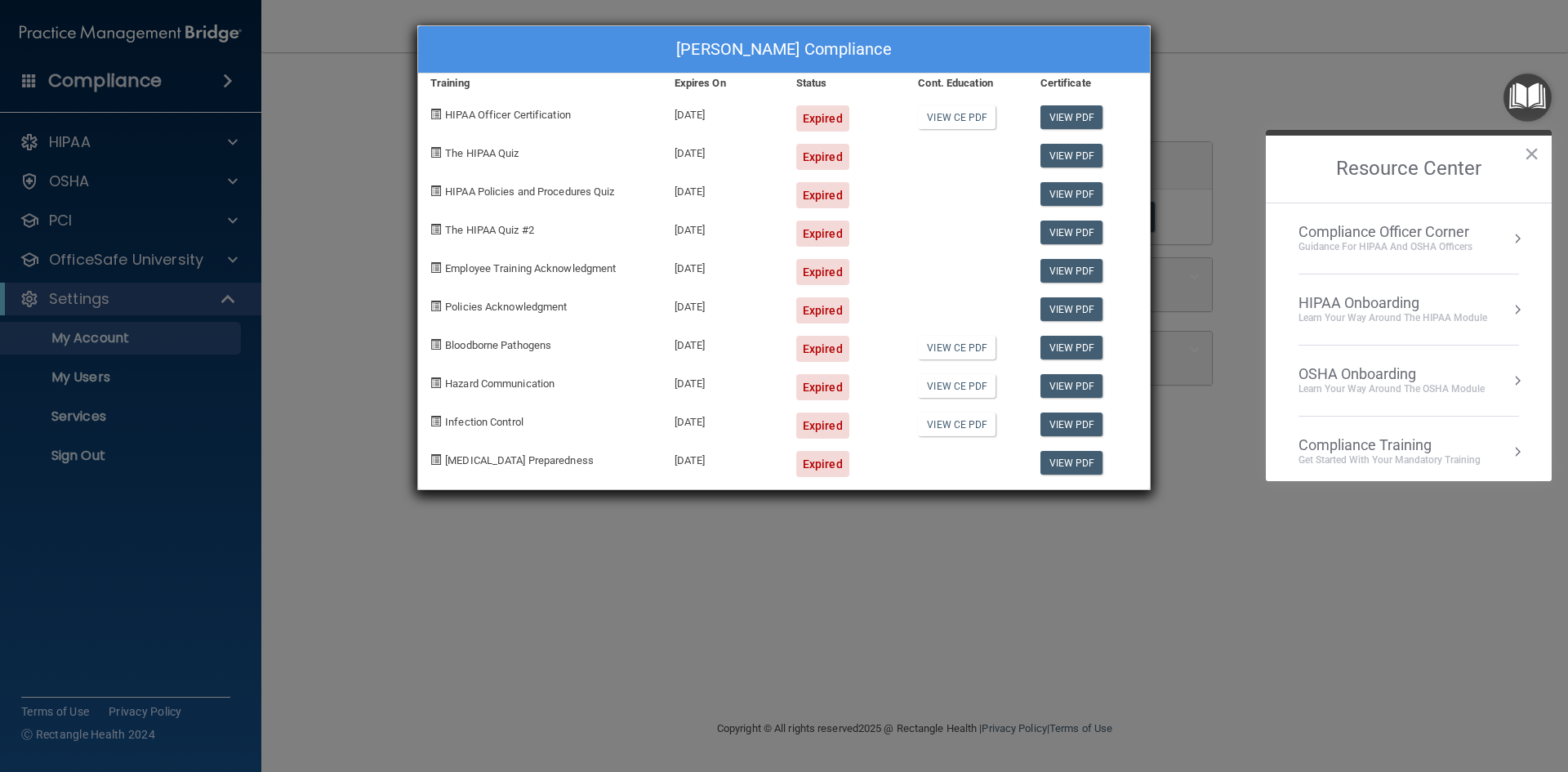
click at [267, 439] on div "[PERSON_NAME] Compliance Training Expires On Status Cont. Education Certificate…" at bounding box center [784, 386] width 1568 height 772
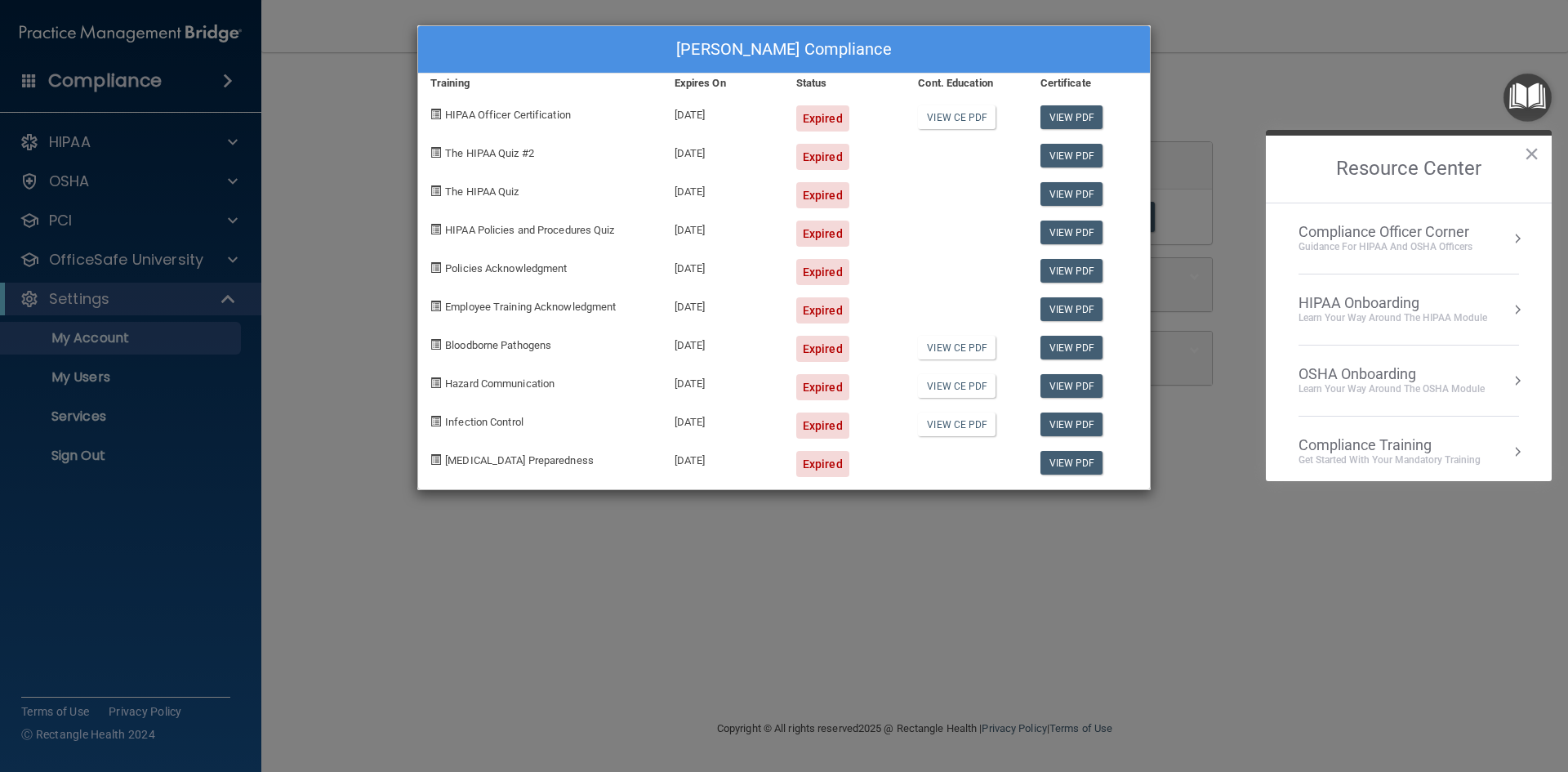
click at [1228, 4] on div "[PERSON_NAME] Compliance Training Expires On Status Cont. Education Certificate…" at bounding box center [784, 386] width 1568 height 772
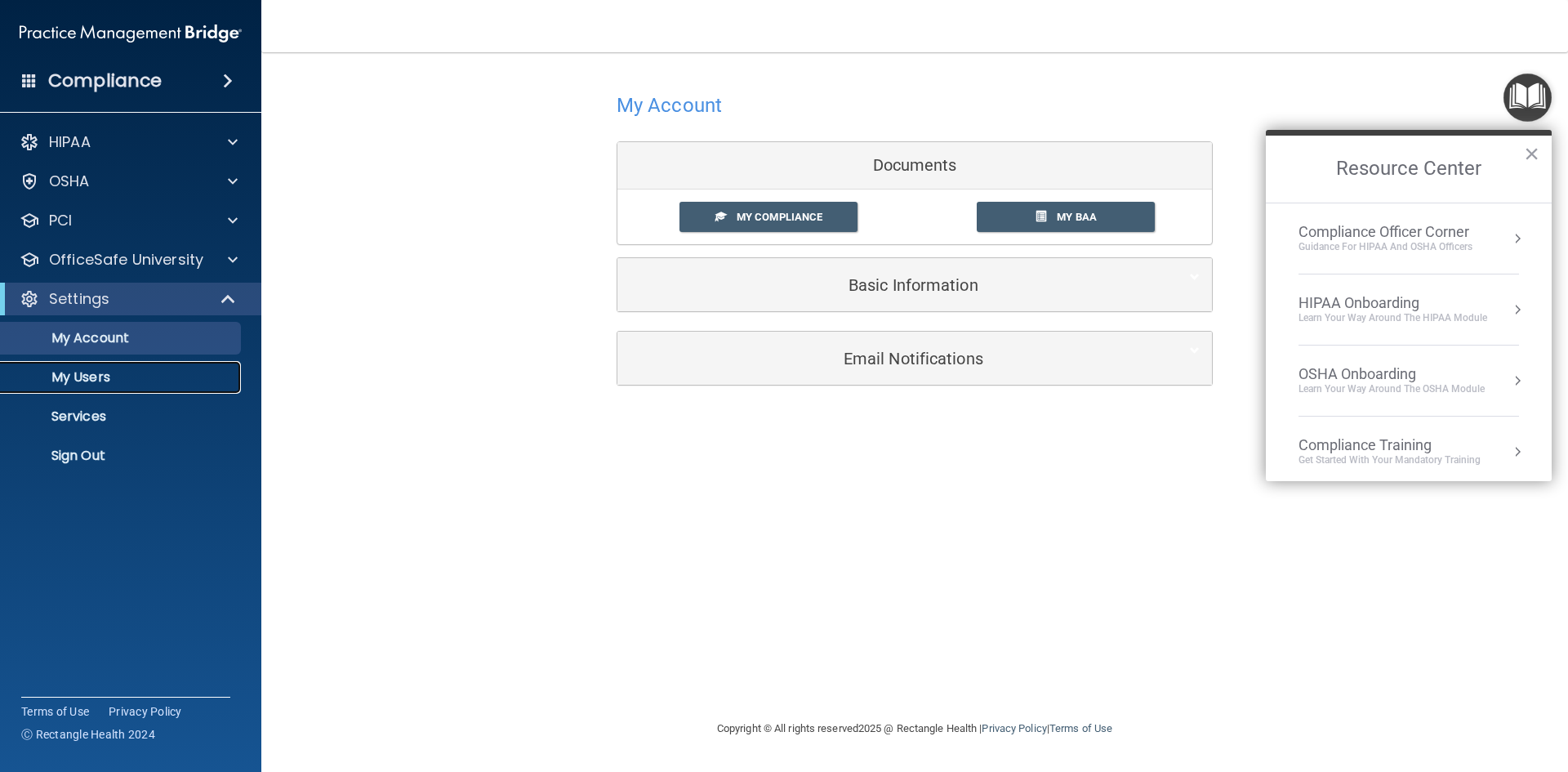
click at [93, 383] on p "My Users" at bounding box center [123, 378] width 223 height 17
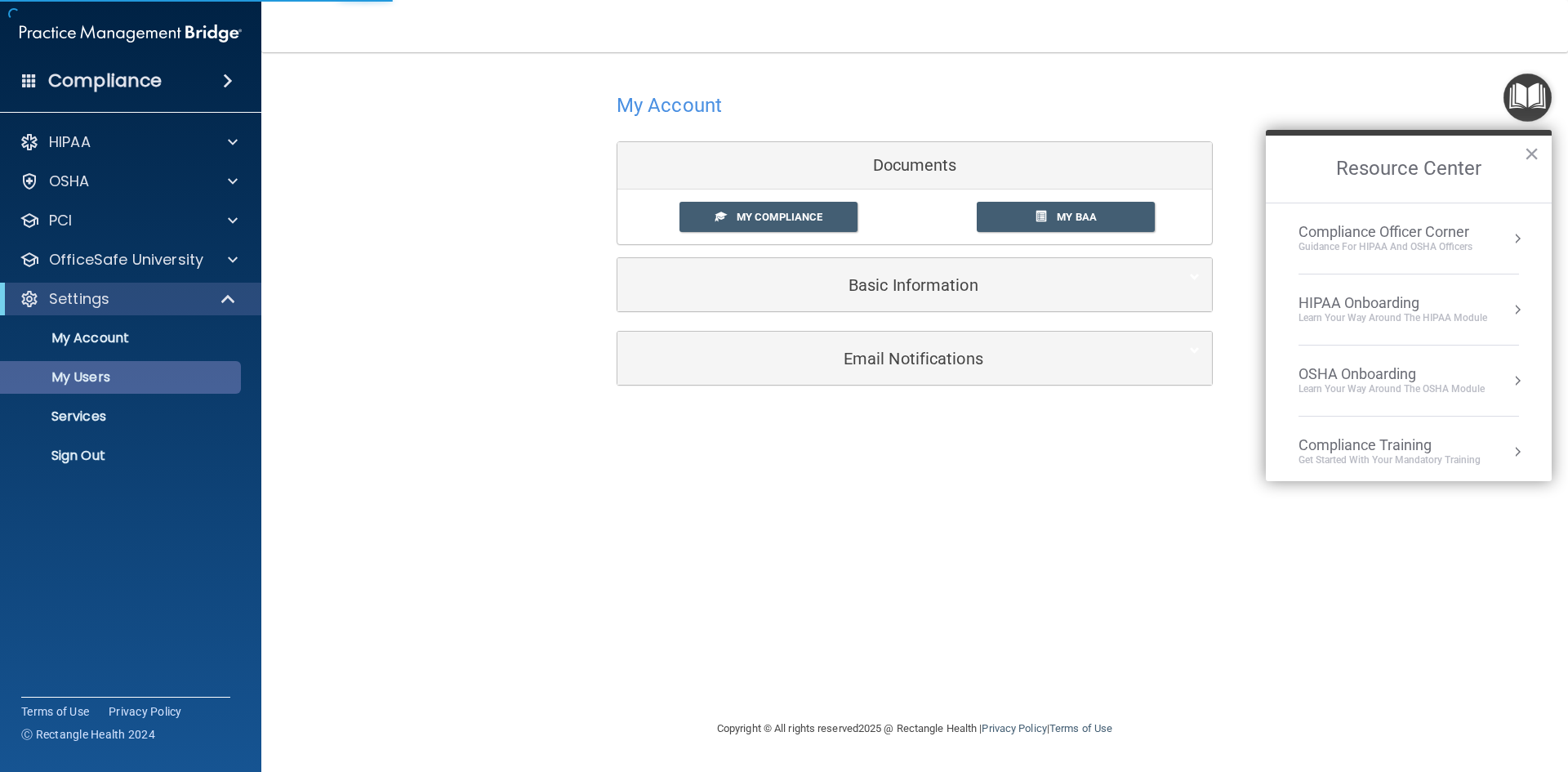
select select "20"
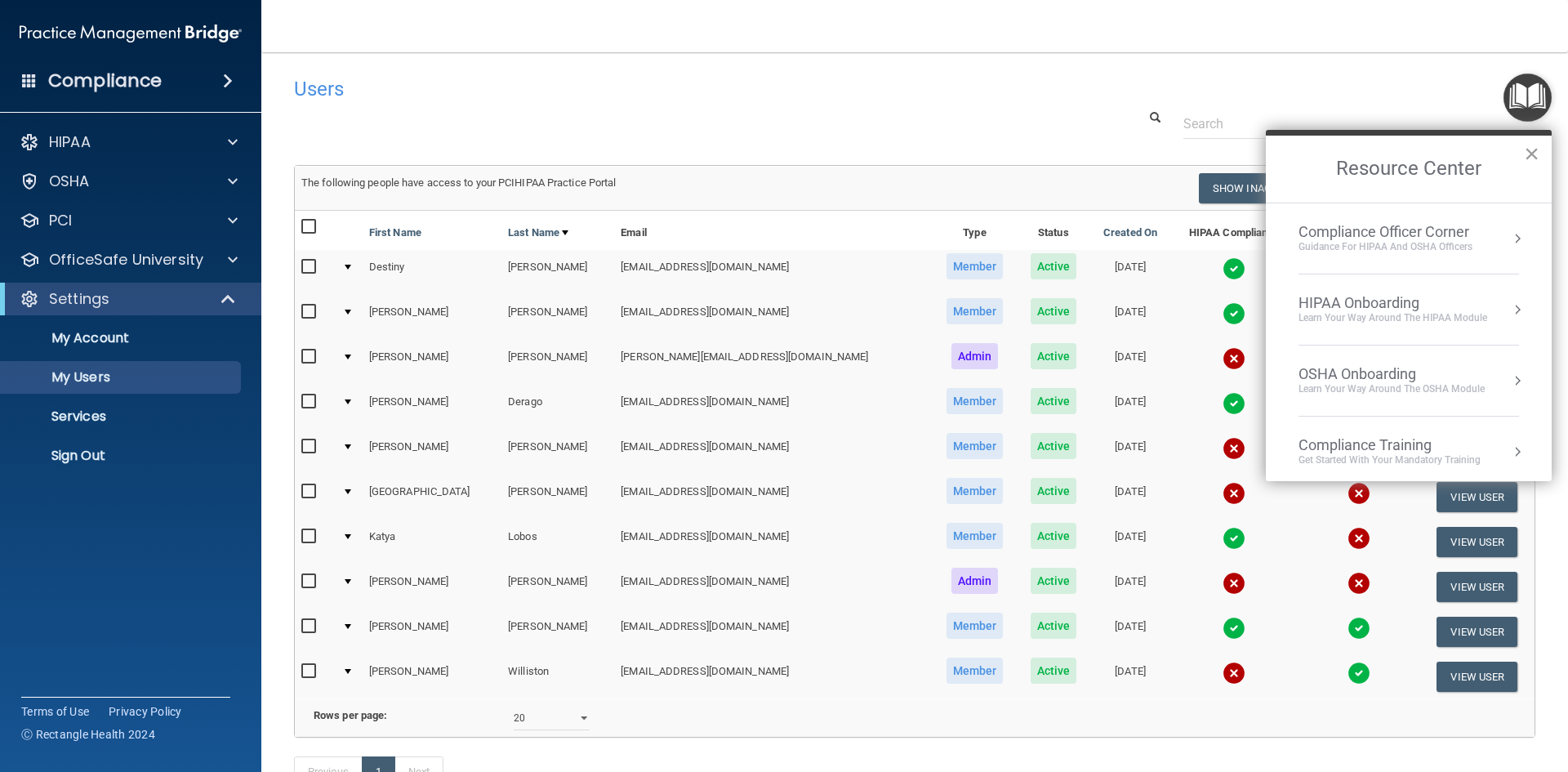
click at [1532, 155] on button "×" at bounding box center [1531, 154] width 16 height 26
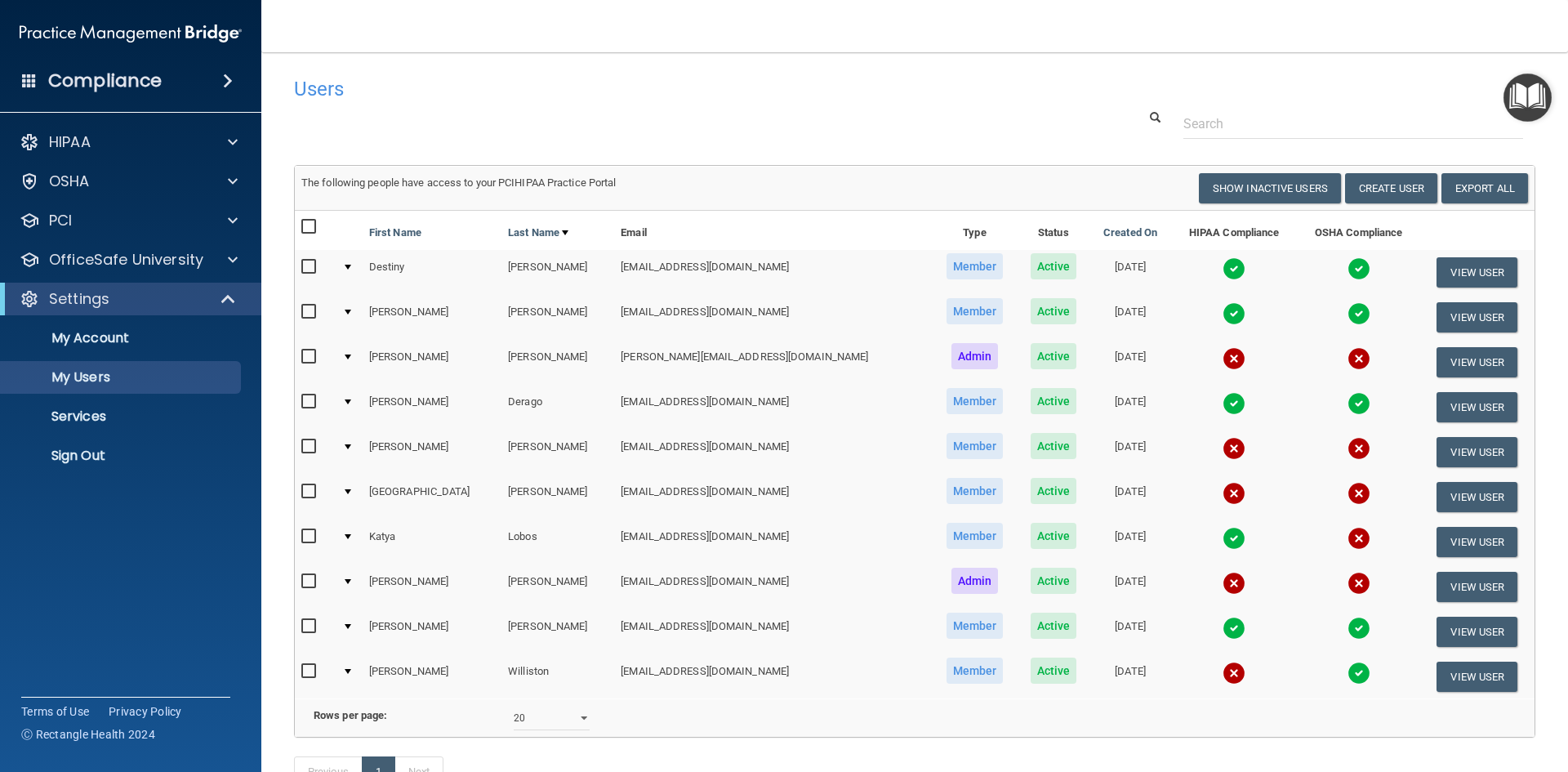
click at [1209, 731] on div "Rows per page: 10 20 30 40 all" at bounding box center [915, 718] width 1251 height 25
click at [1171, 111] on div at bounding box center [1352, 123] width 364 height 30
click at [1473, 183] on link "Export All" at bounding box center [1485, 188] width 87 height 30
click at [1186, 257] on td at bounding box center [1234, 272] width 126 height 45
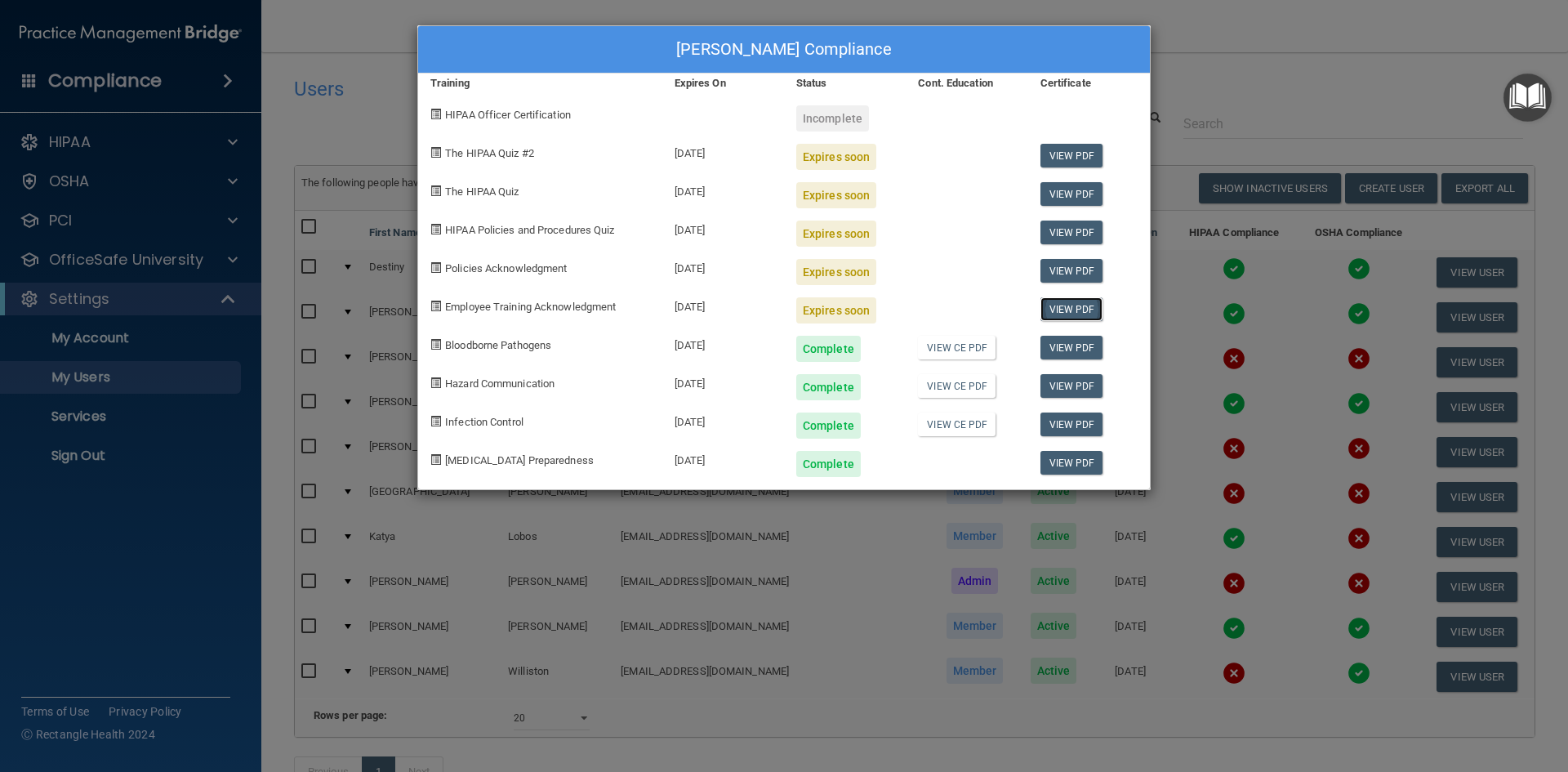
click at [1071, 309] on link "View PDF" at bounding box center [1072, 310] width 63 height 24
click at [962, 345] on link "View CE PDF" at bounding box center [957, 347] width 77 height 24
click at [956, 374] on link "View CE PDF" at bounding box center [957, 386] width 77 height 24
click at [945, 421] on link "View CE PDF" at bounding box center [957, 425] width 77 height 24
click at [1060, 159] on link "View PDF" at bounding box center [1072, 156] width 63 height 24
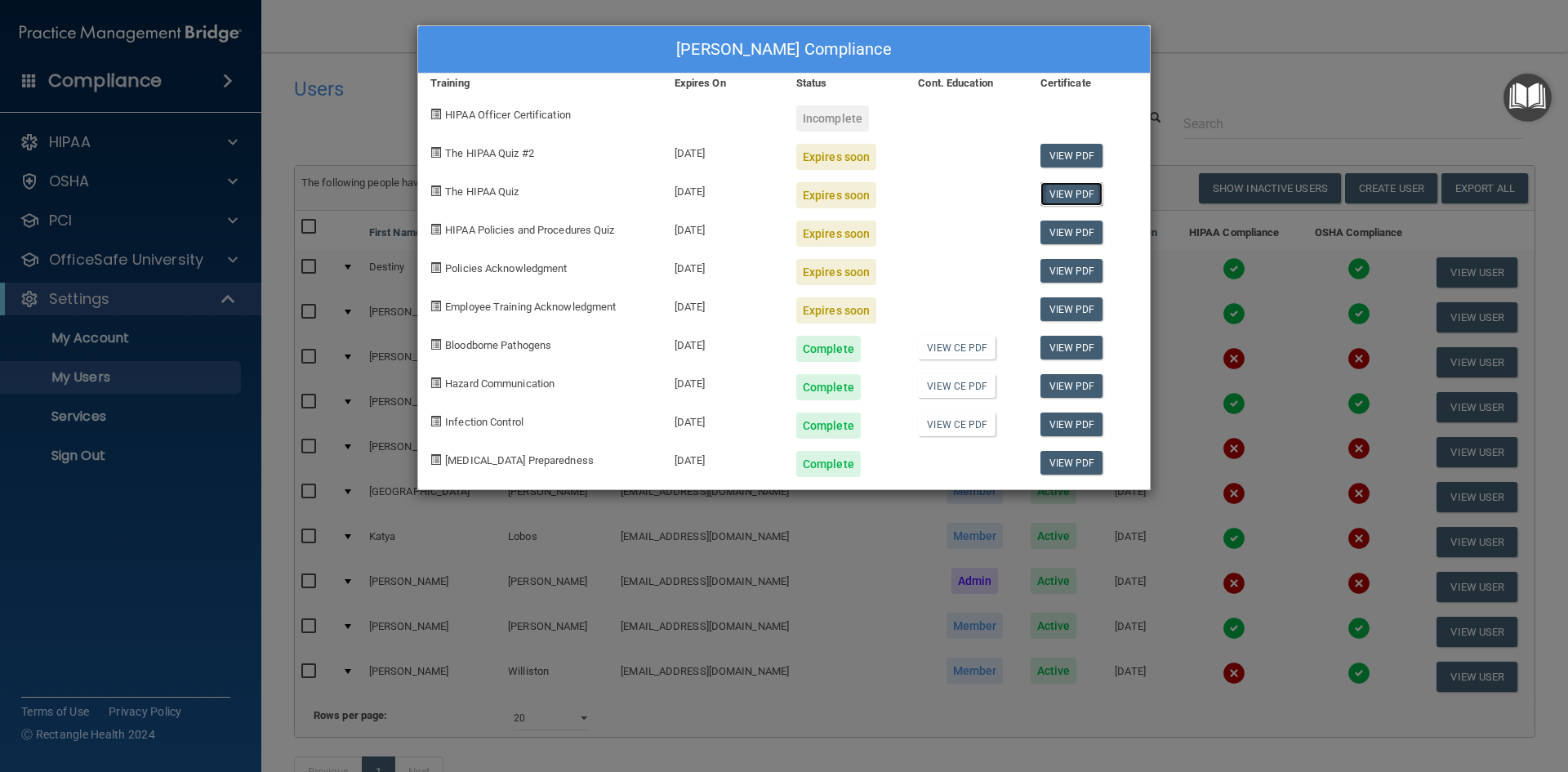
click at [1075, 189] on link "View PDF" at bounding box center [1072, 194] width 63 height 24
click at [1088, 230] on link "View PDF" at bounding box center [1072, 232] width 63 height 24
